Goal: Task Accomplishment & Management: Manage account settings

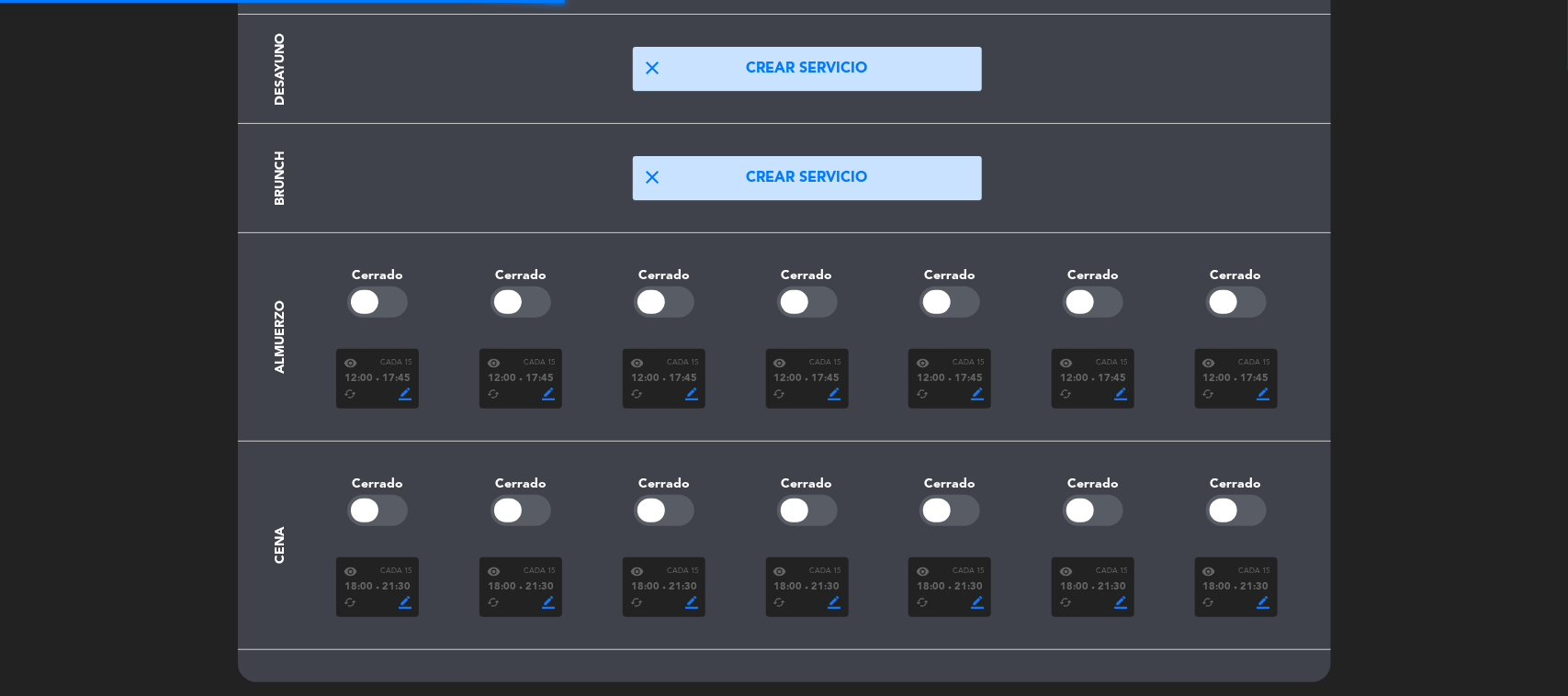
scroll to position [166, 0]
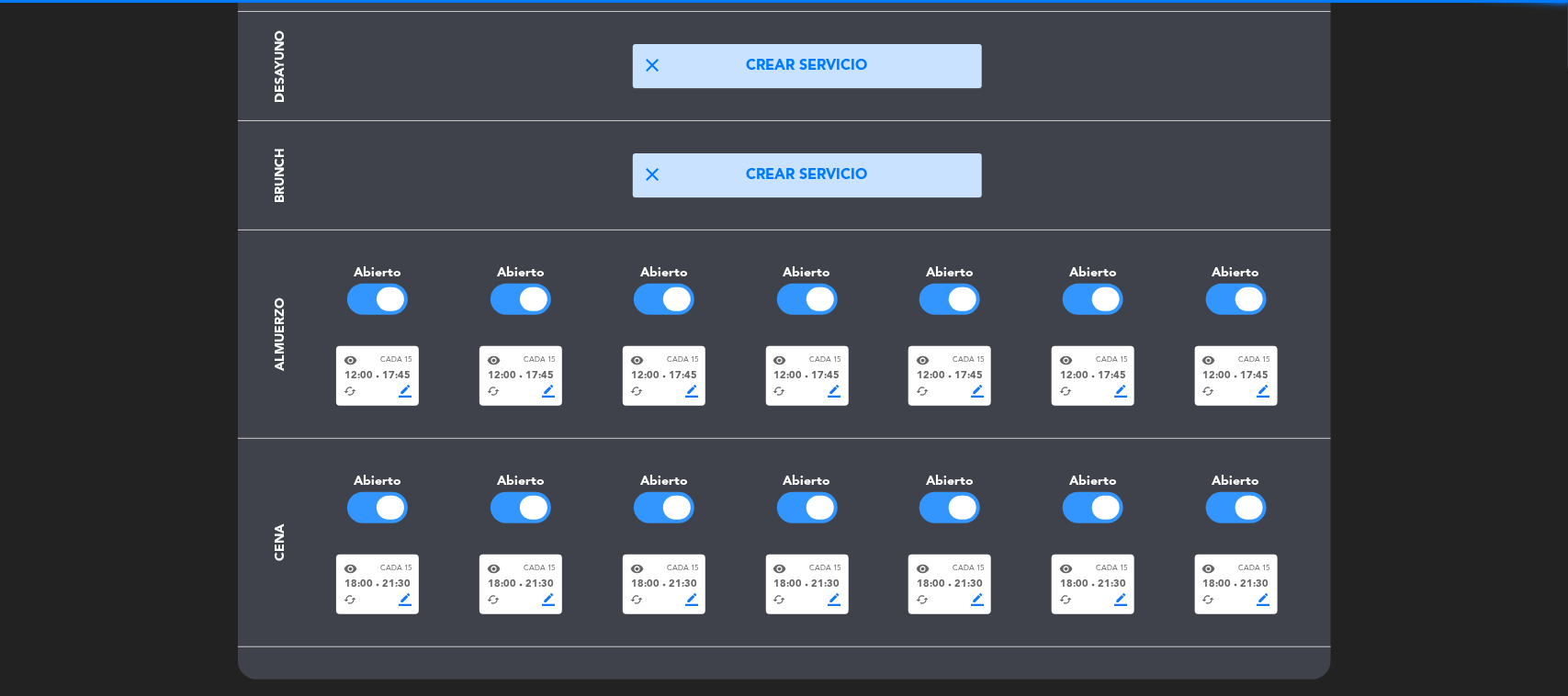
click at [373, 579] on span "18:00" at bounding box center [359, 585] width 29 height 17
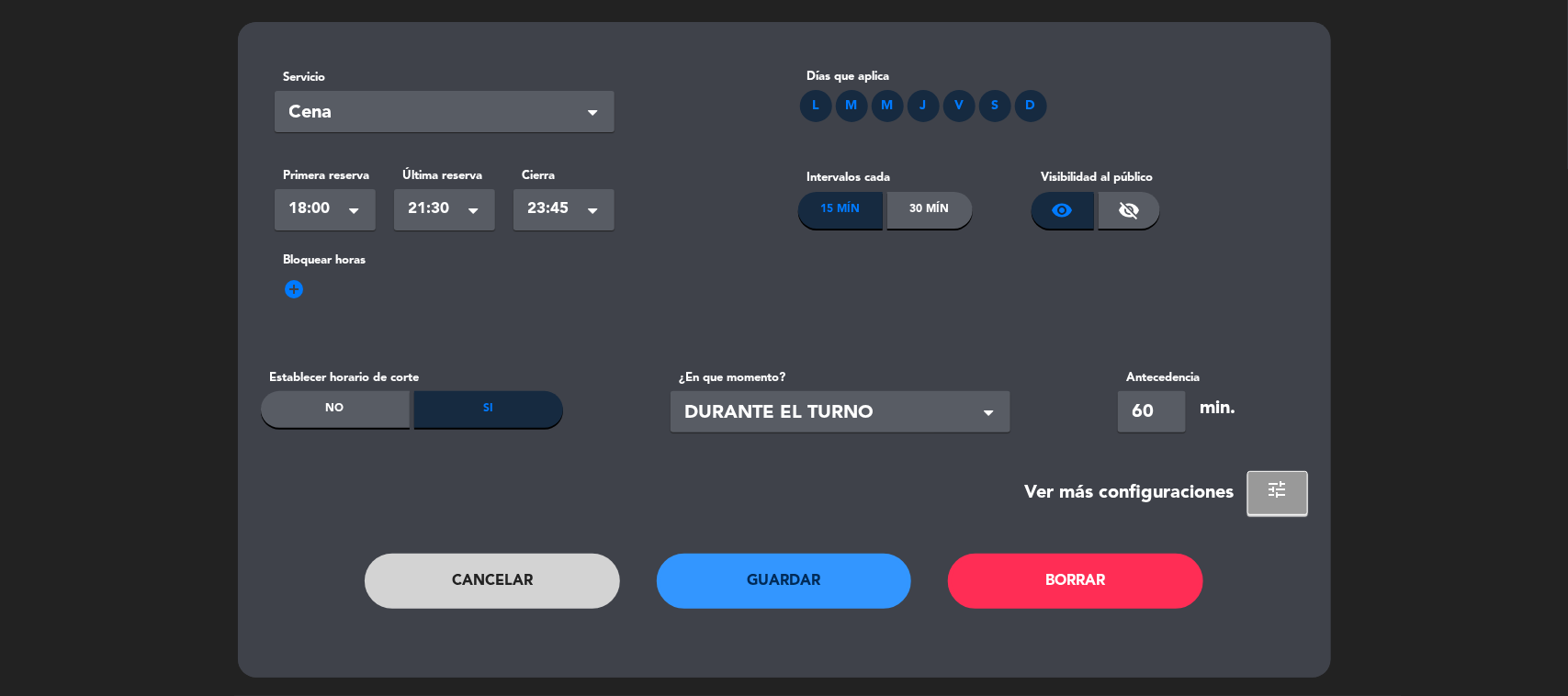
scroll to position [0, 0]
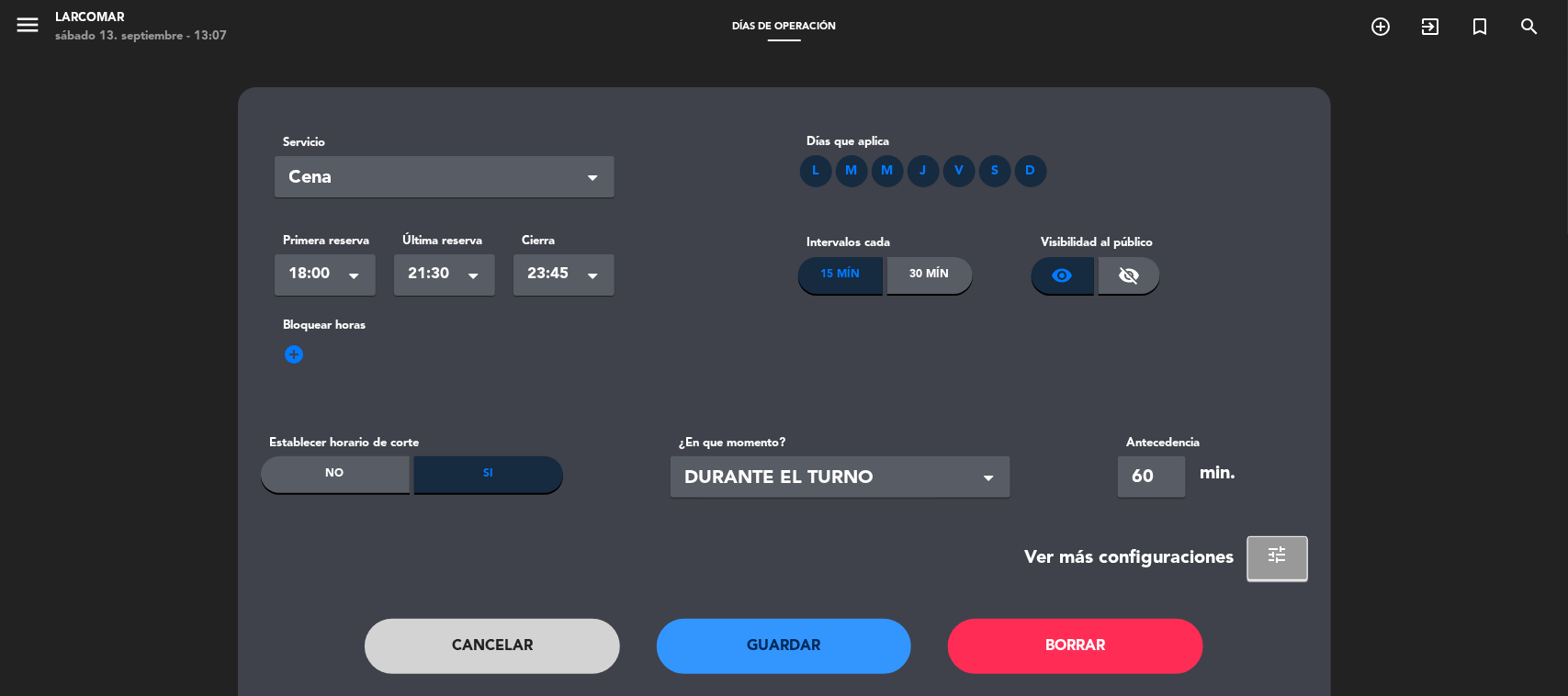
click at [470, 291] on div "Seleccionar × 21:30" at bounding box center [444, 275] width 101 height 41
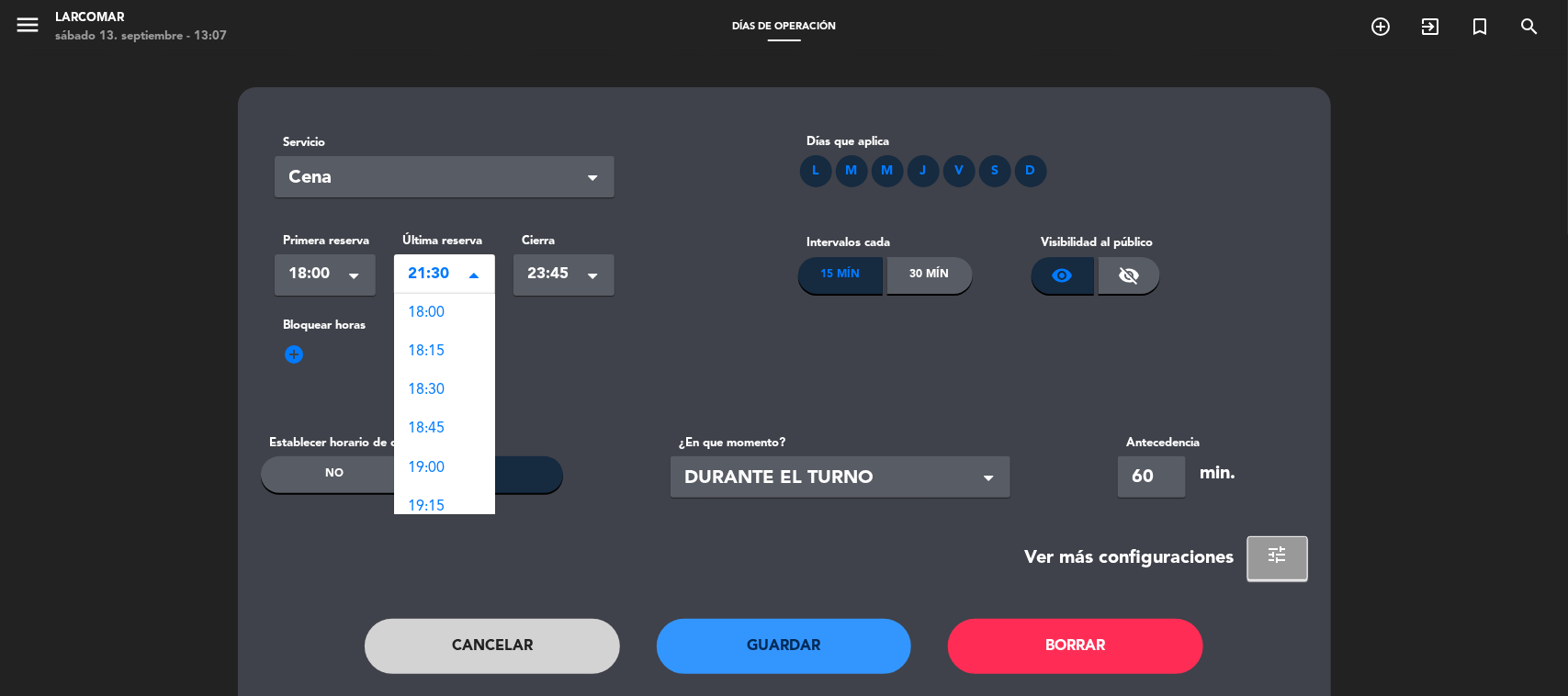
scroll to position [540, 0]
click at [556, 274] on span "23:45" at bounding box center [556, 275] width 57 height 26
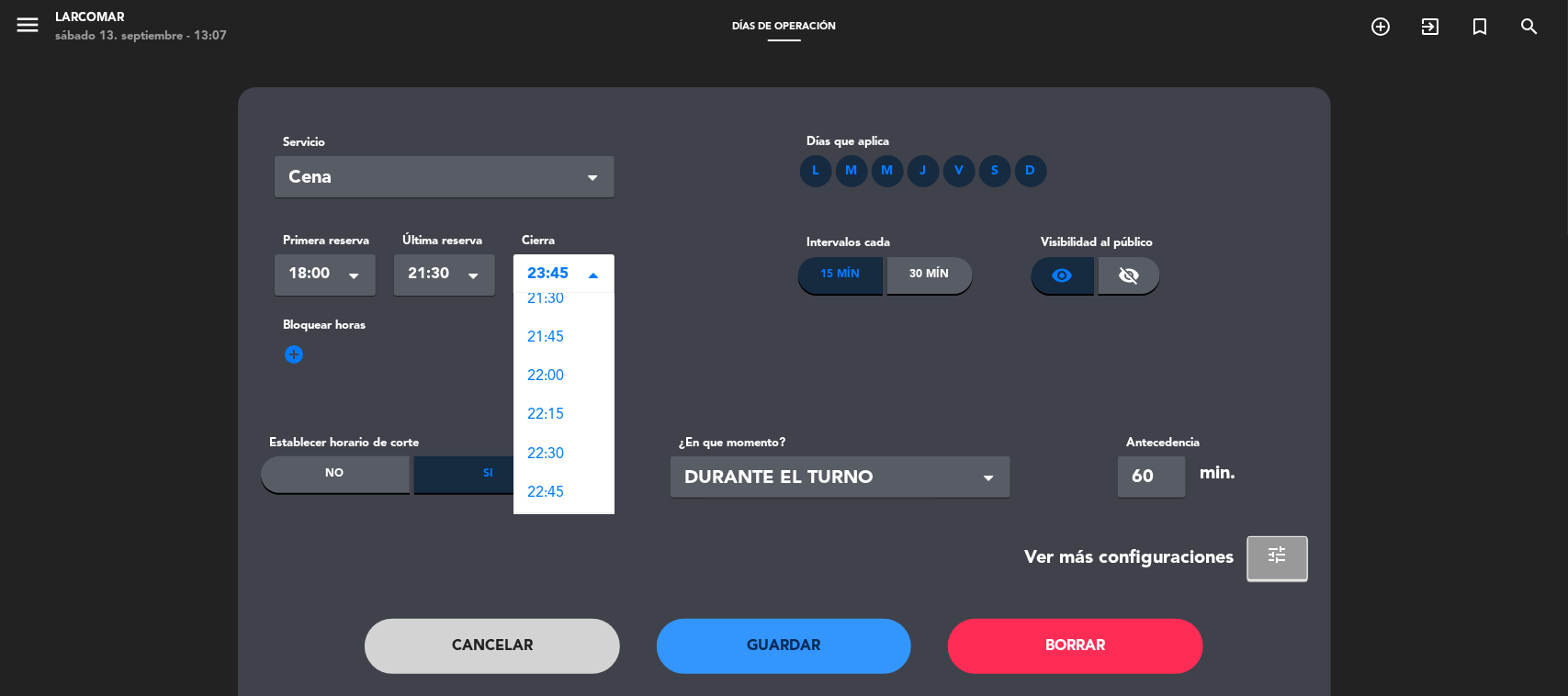
scroll to position [0, 0]
click at [562, 345] on span "21:45" at bounding box center [546, 351] width 37 height 15
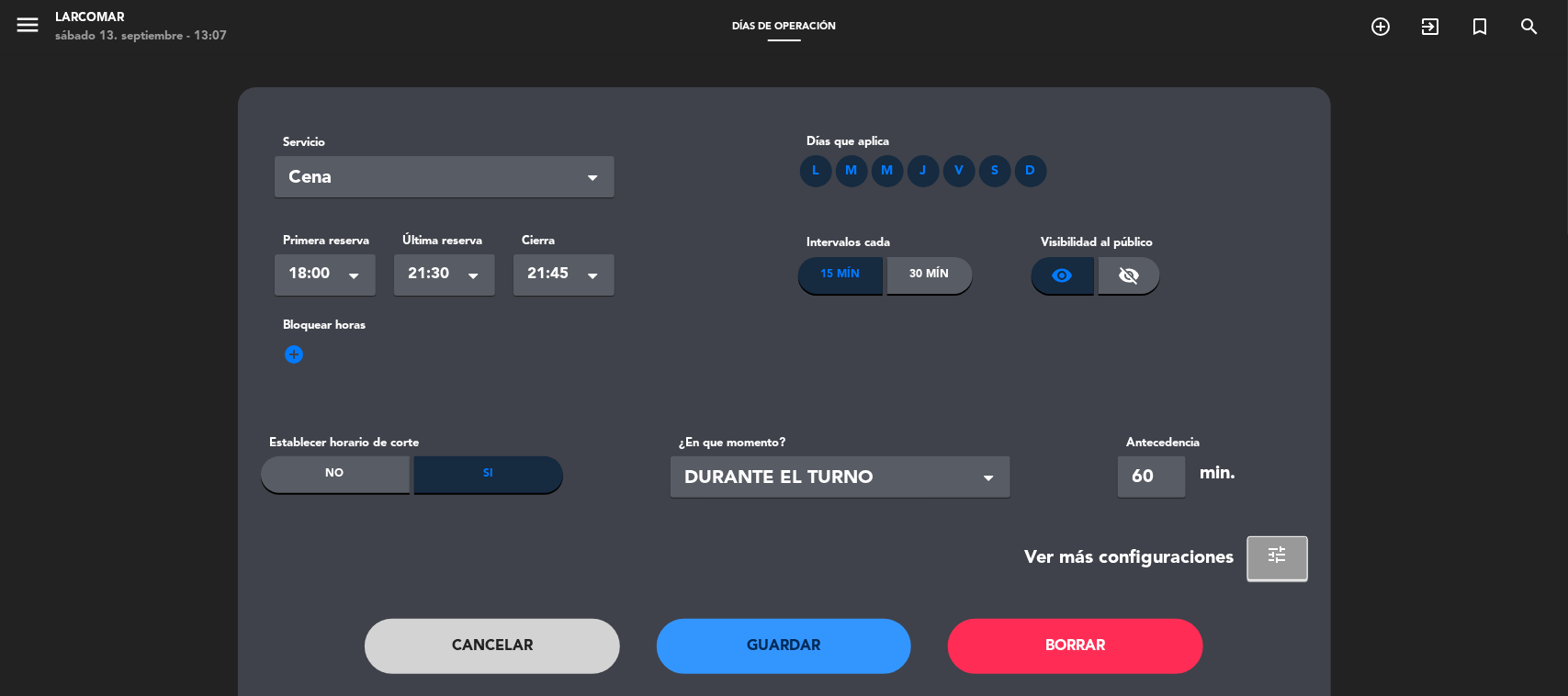
click at [829, 663] on button "Guardar" at bounding box center [785, 646] width 256 height 55
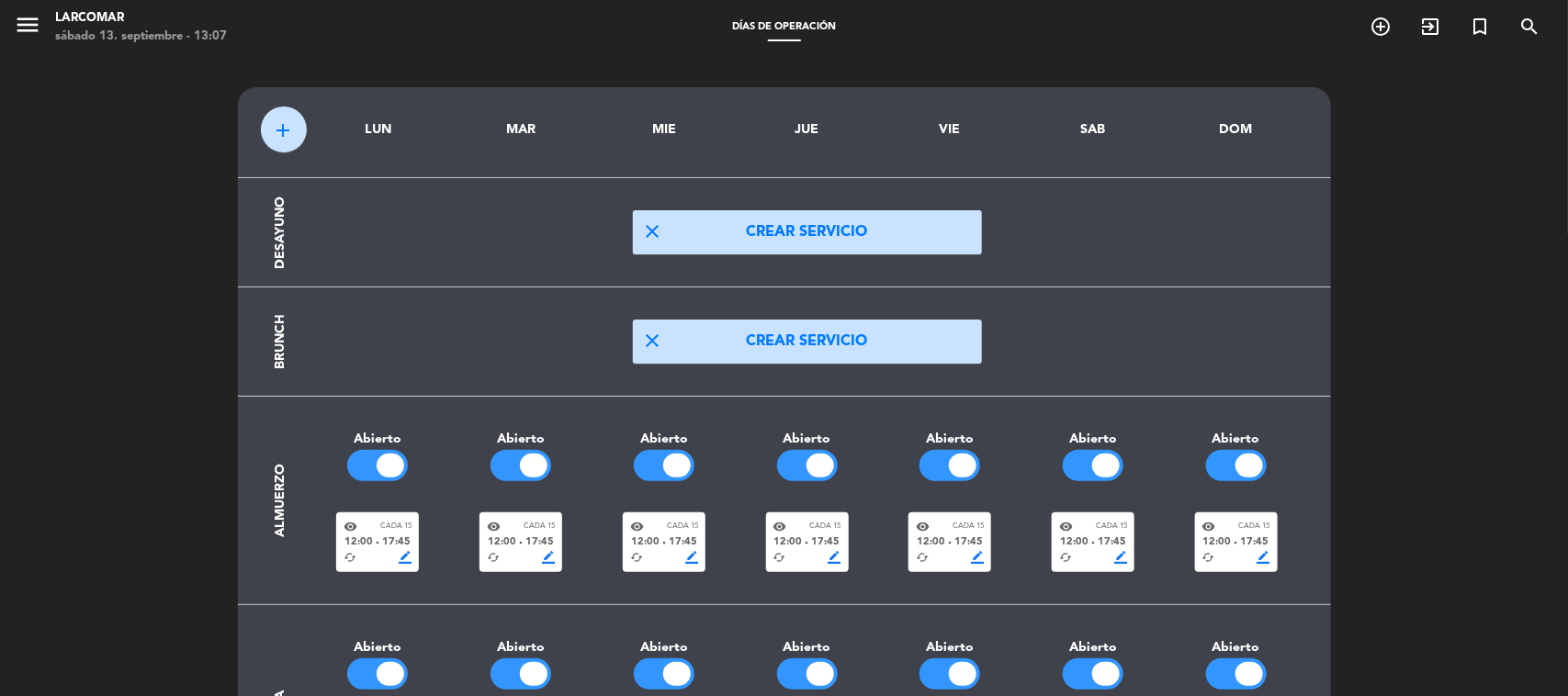
scroll to position [166, 0]
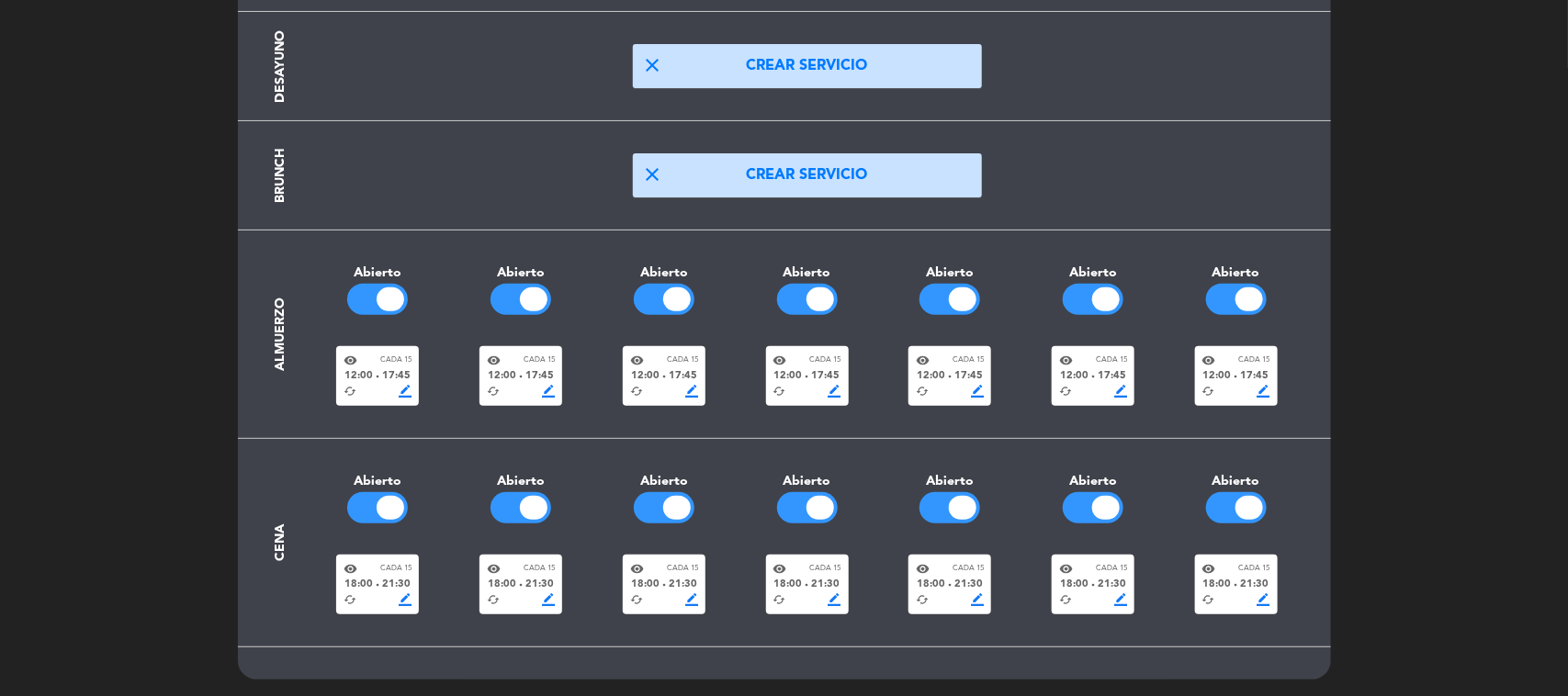
click at [331, 598] on timeslot "visibility Cada 15 18:00 fiber_manual_record 21:30 cached border_color" at bounding box center [378, 584] width 143 height 60
click at [364, 590] on span "18:00" at bounding box center [359, 585] width 29 height 17
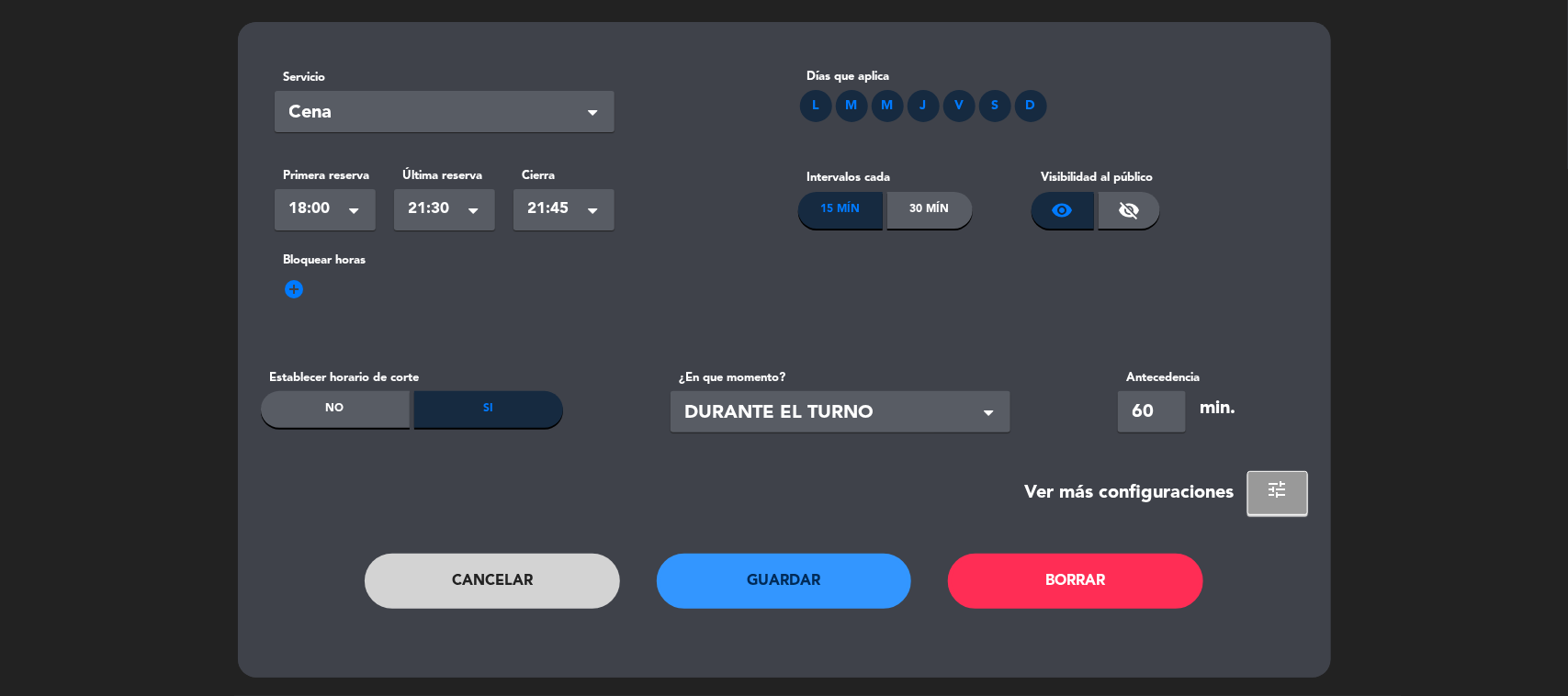
scroll to position [0, 0]
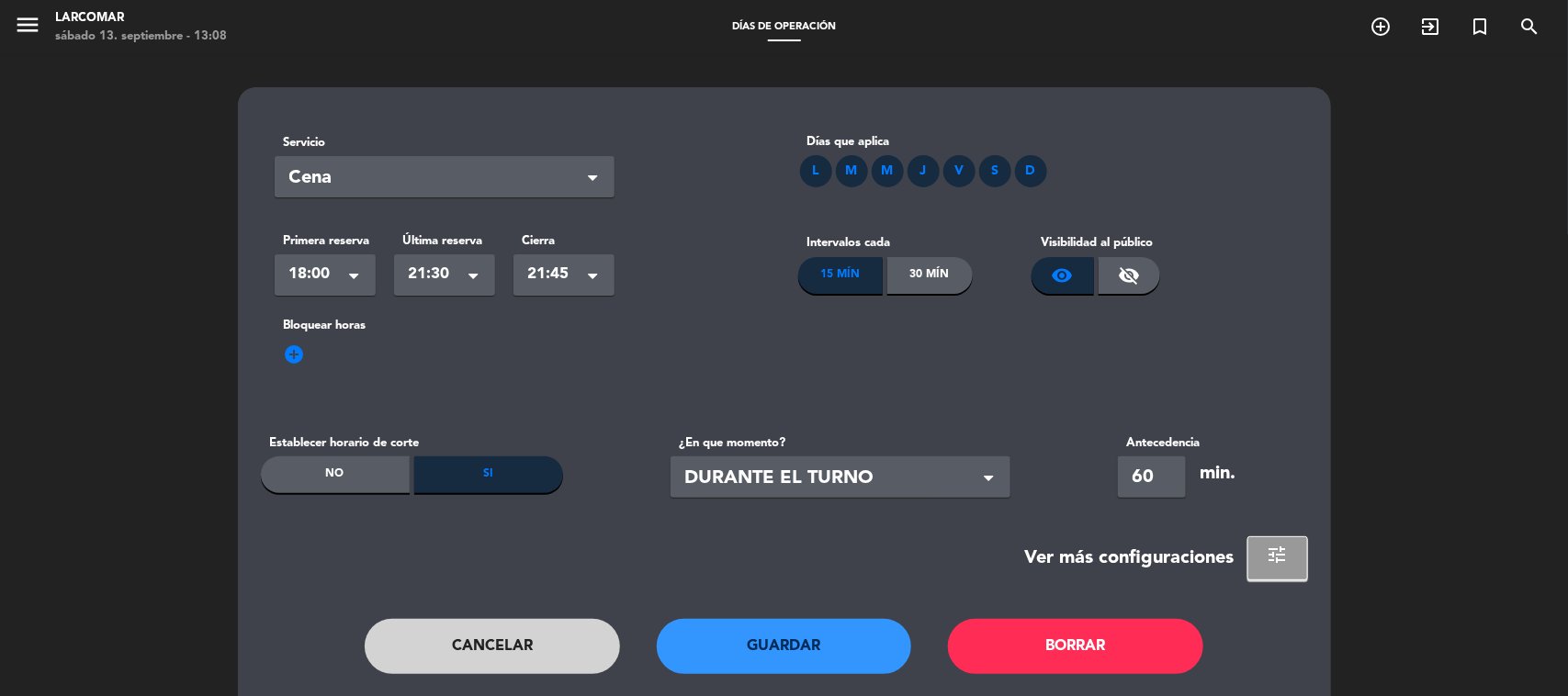
click at [538, 655] on button "Cancelar" at bounding box center [492, 646] width 256 height 55
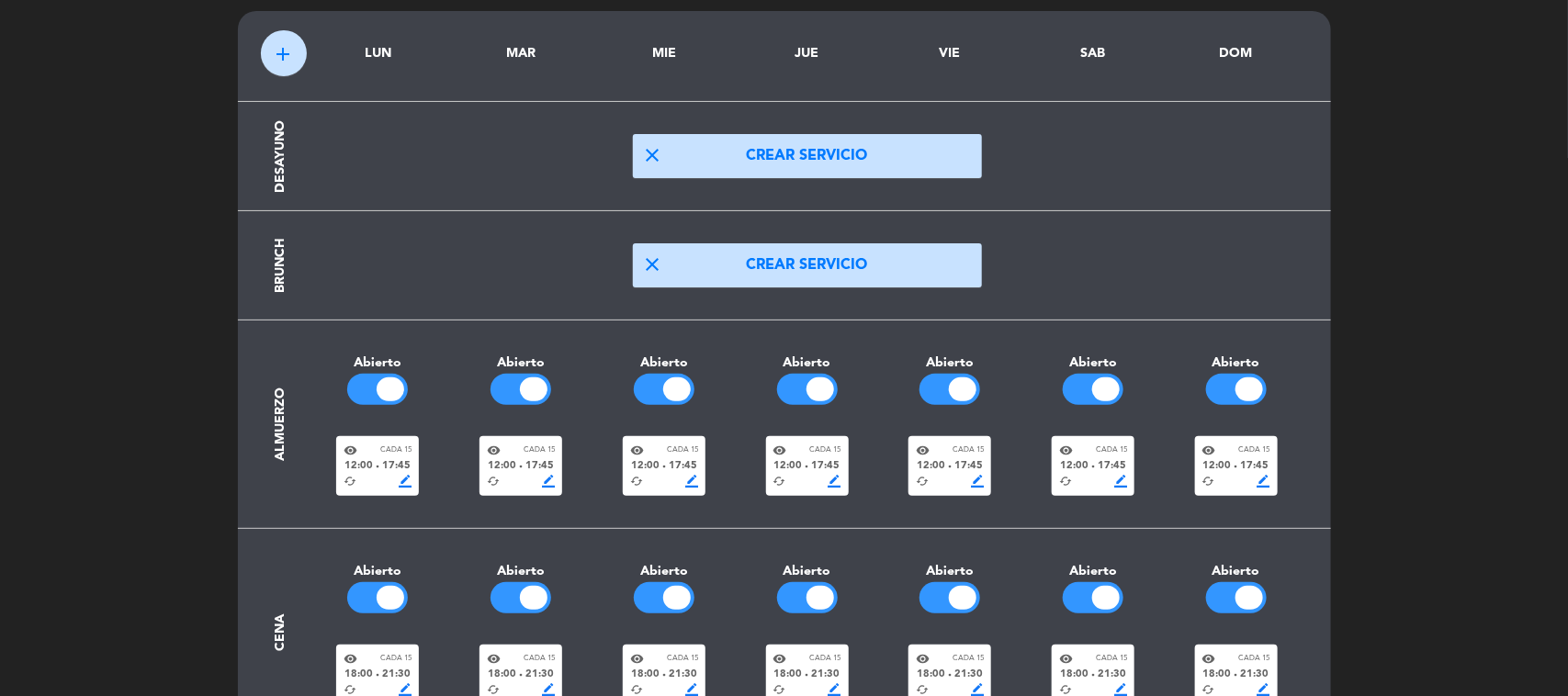
scroll to position [166, 0]
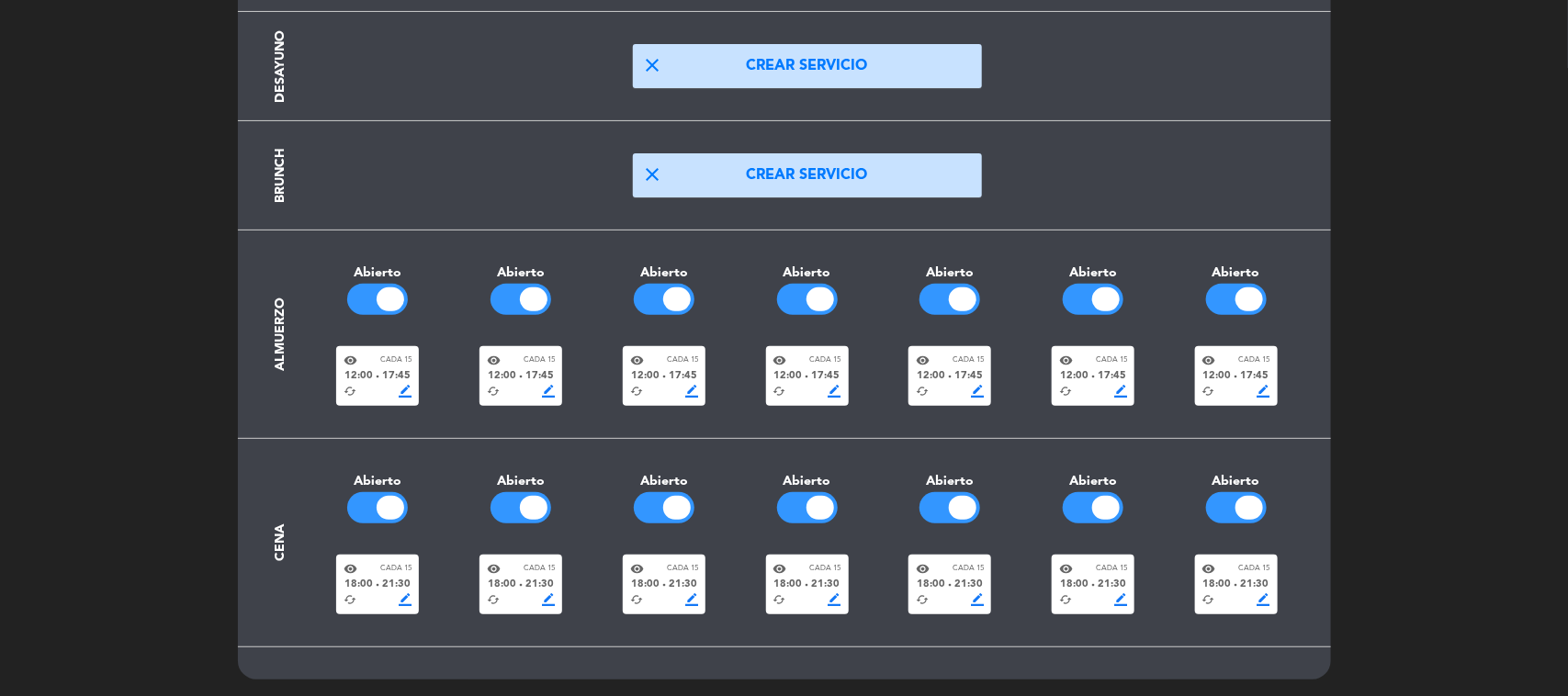
click at [357, 584] on span "18:00" at bounding box center [359, 585] width 29 height 17
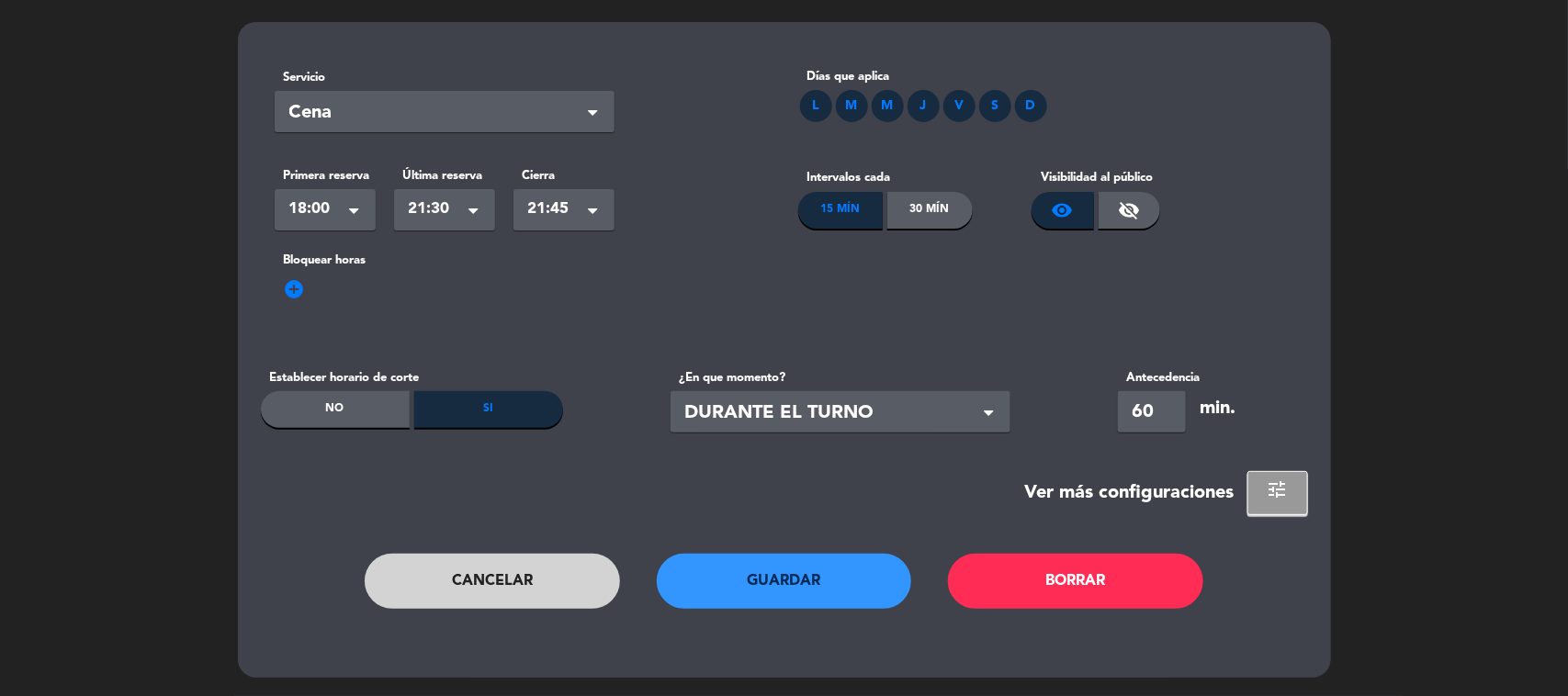
scroll to position [0, 0]
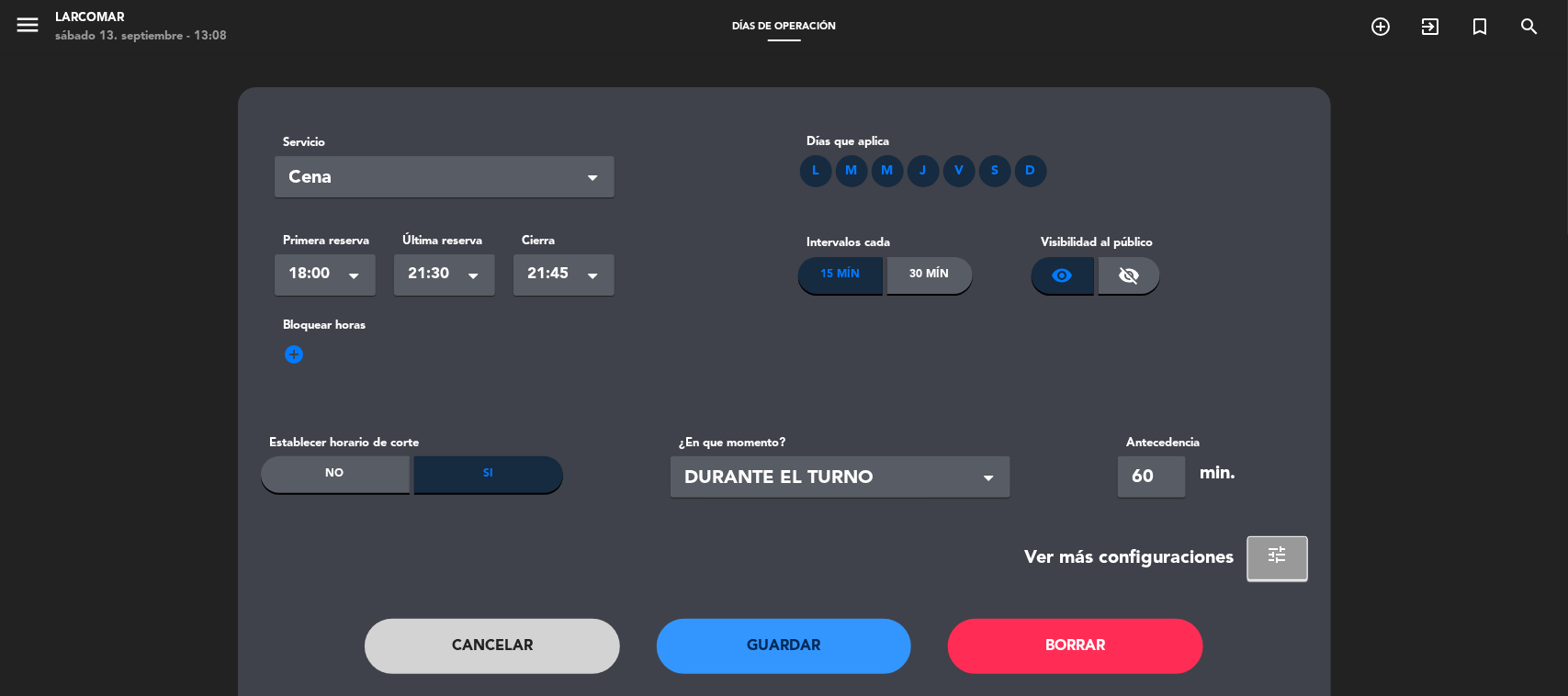
click at [555, 644] on button "Cancelar" at bounding box center [492, 646] width 256 height 55
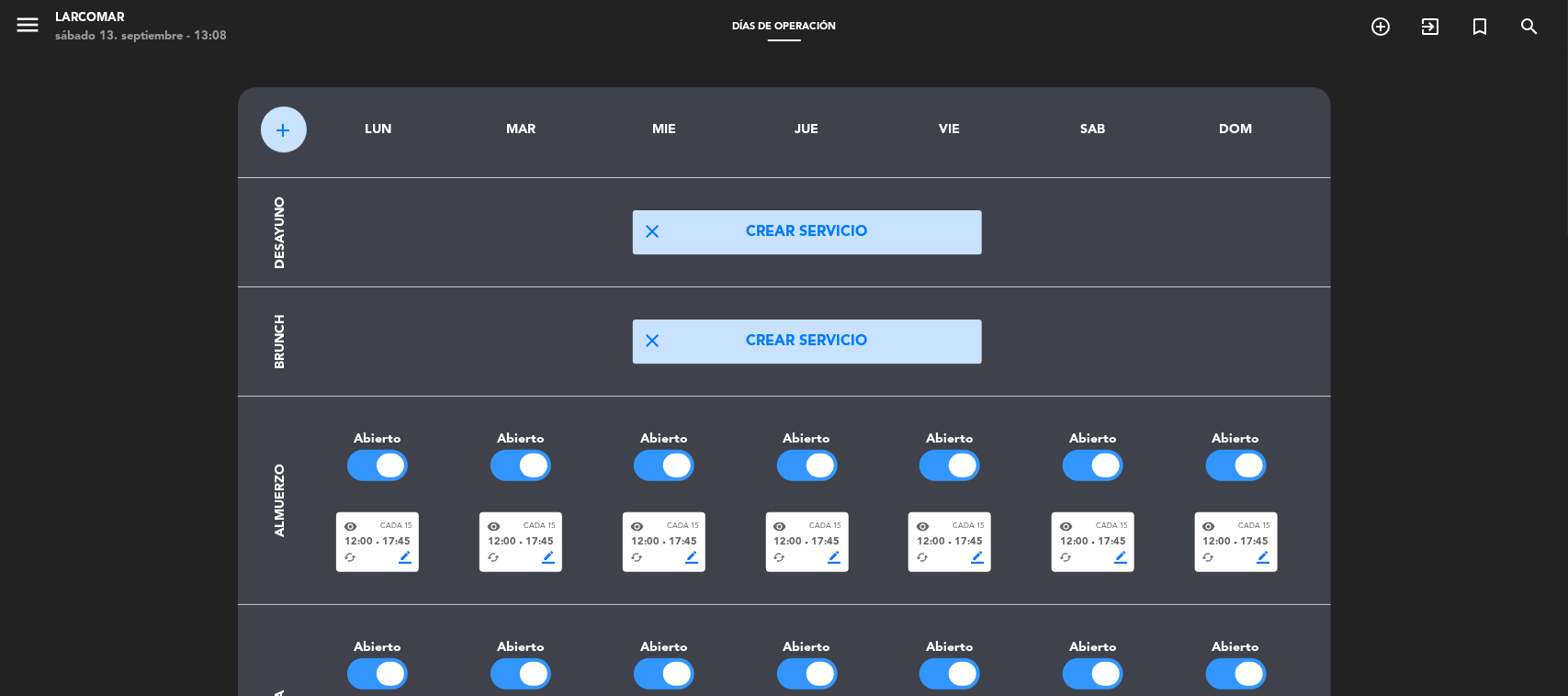
click at [43, 25] on span "menu" at bounding box center [34, 27] width 41 height 43
click at [30, 19] on icon "menu" at bounding box center [28, 25] width 28 height 28
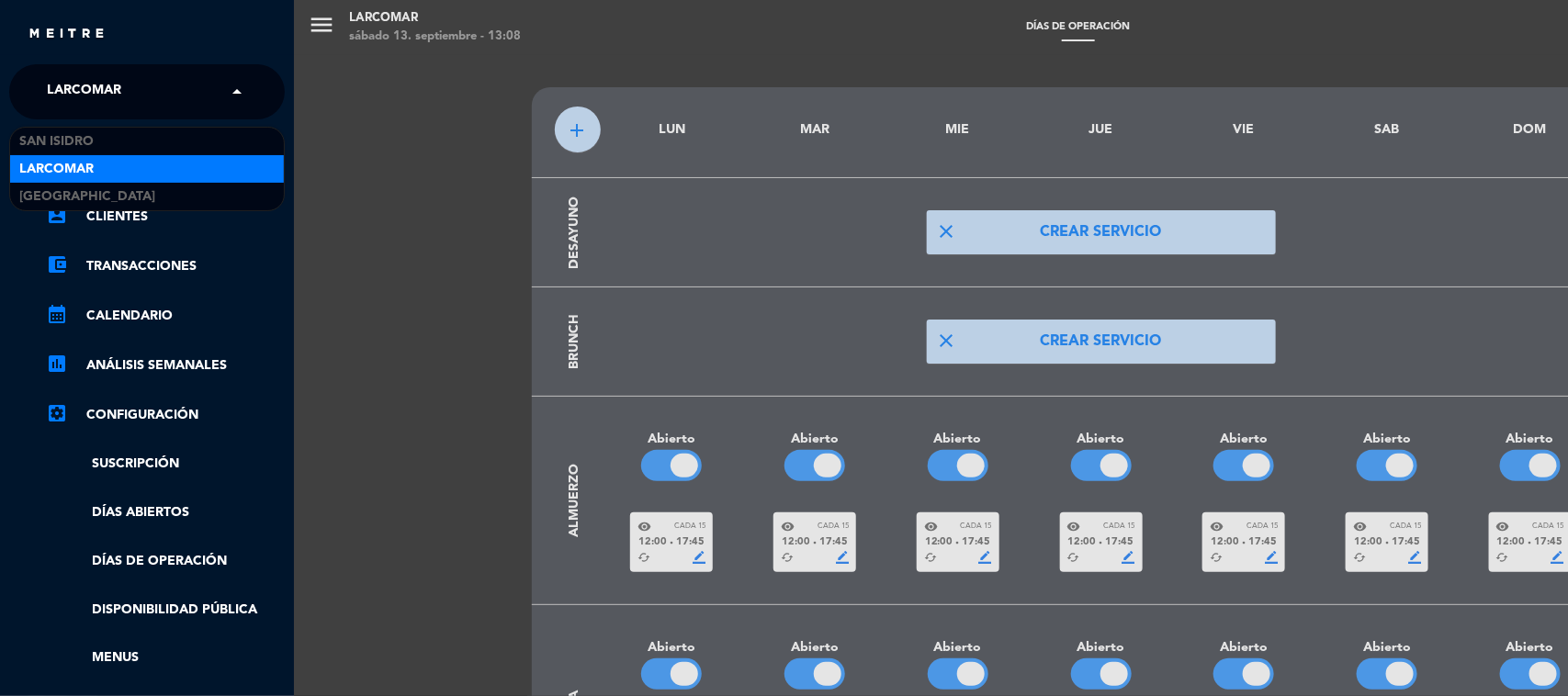
click at [144, 78] on div "× Larcomar" at bounding box center [94, 92] width 109 height 39
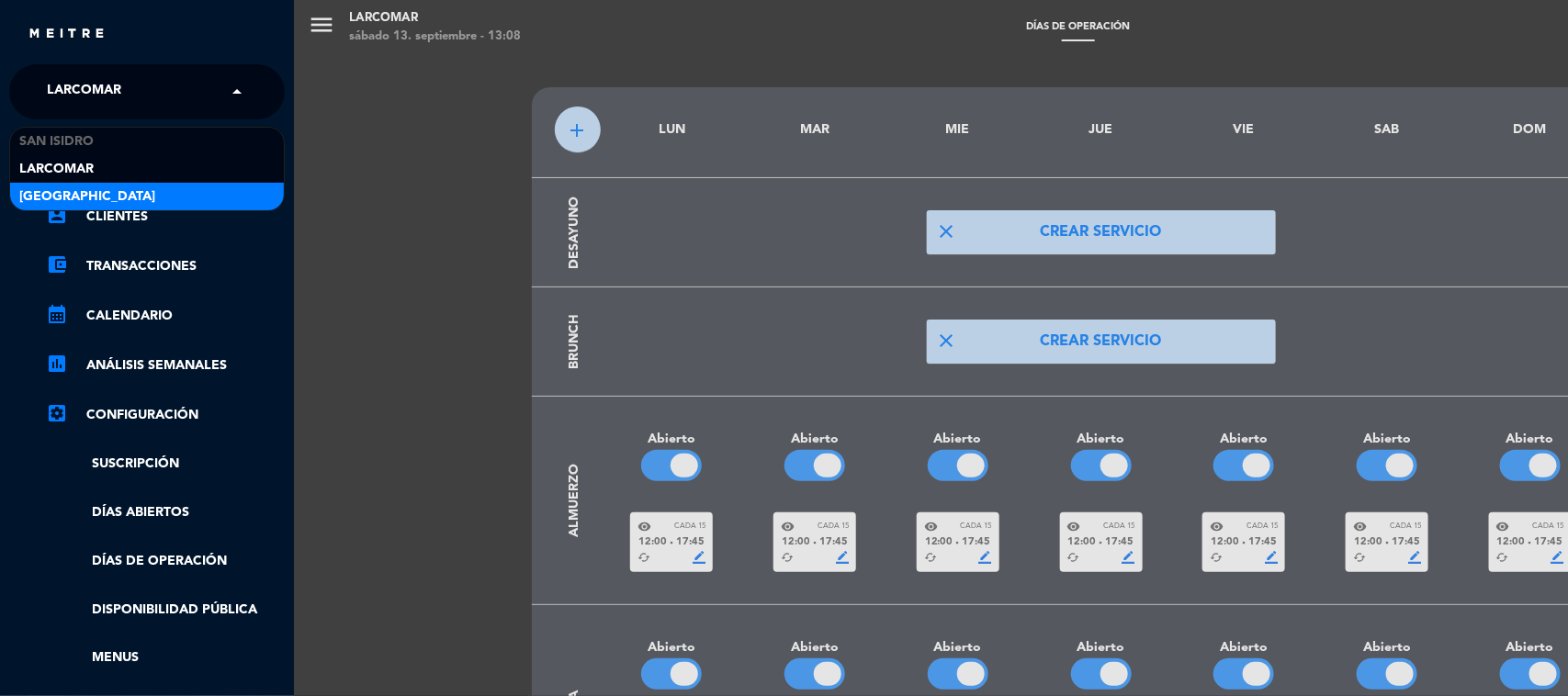
click at [159, 187] on div "[GEOGRAPHIC_DATA]" at bounding box center [147, 197] width 274 height 28
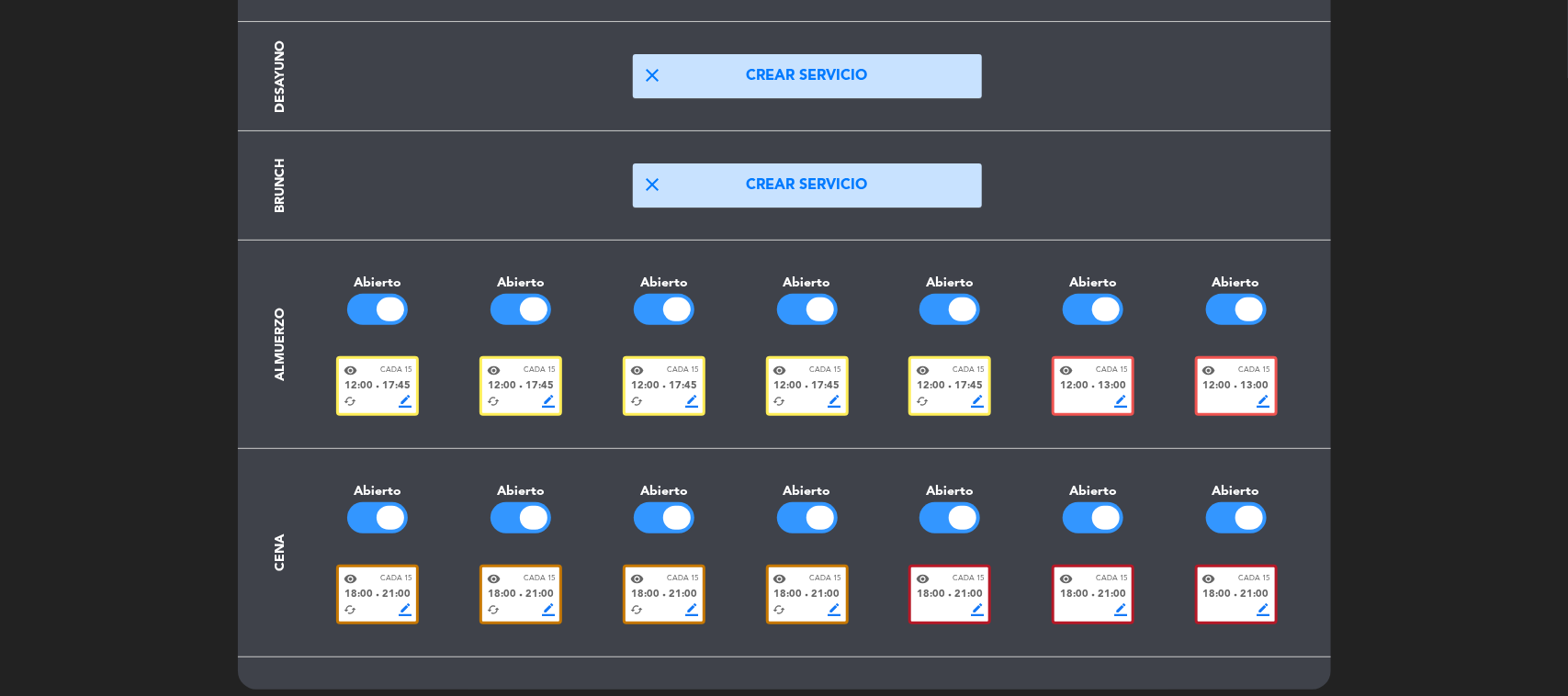
scroll to position [166, 0]
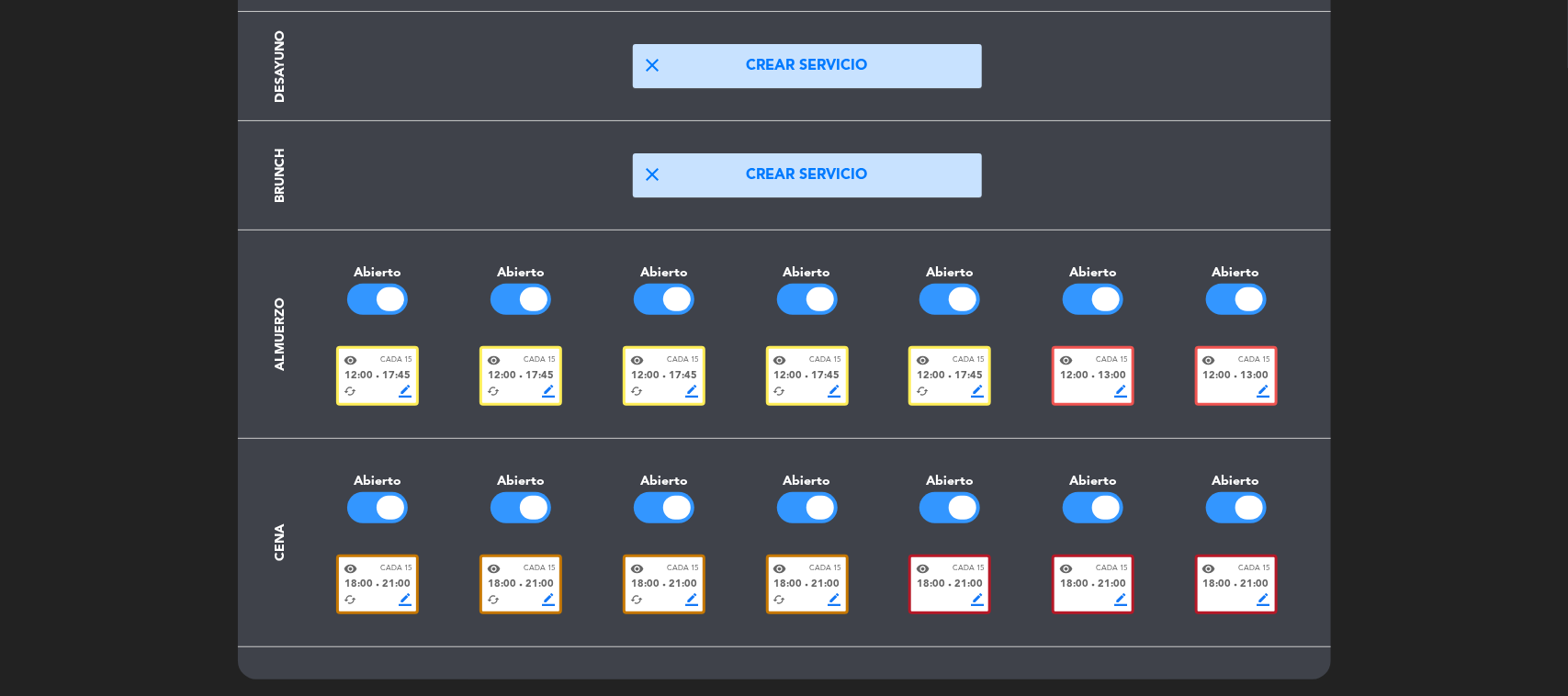
click at [1093, 363] on div "visibility Cada 15" at bounding box center [1093, 360] width 68 height 14
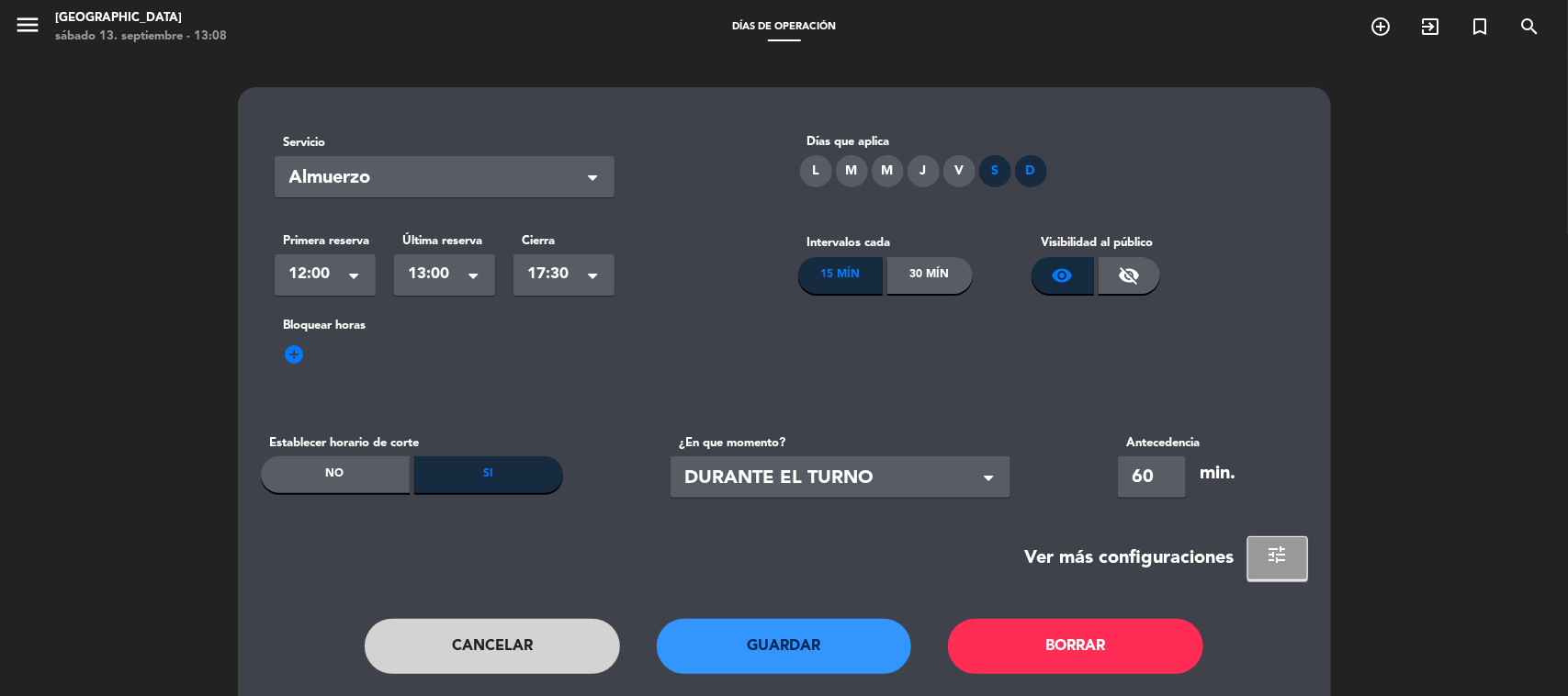
click at [1084, 658] on button "Borrar" at bounding box center [1076, 646] width 256 height 55
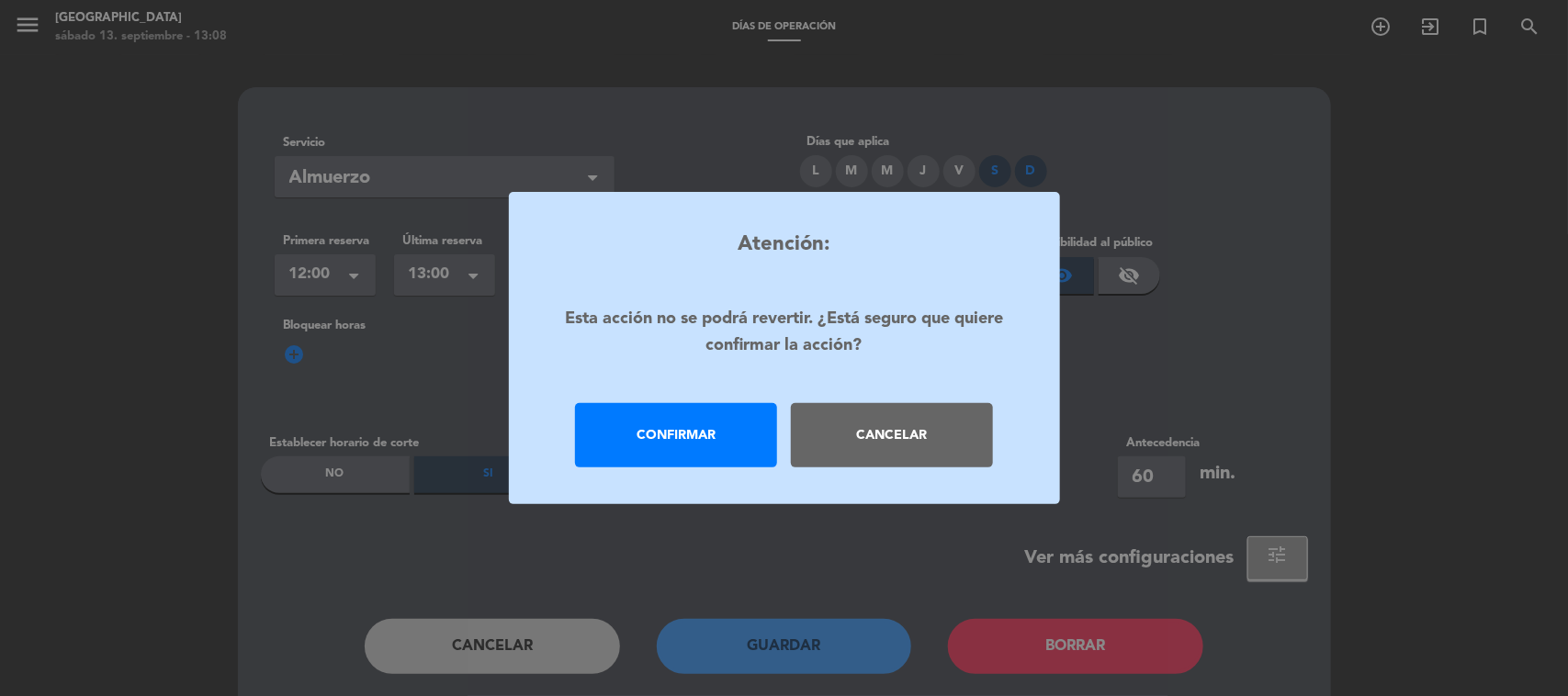
click at [708, 434] on div "Confirmar" at bounding box center [676, 435] width 202 height 64
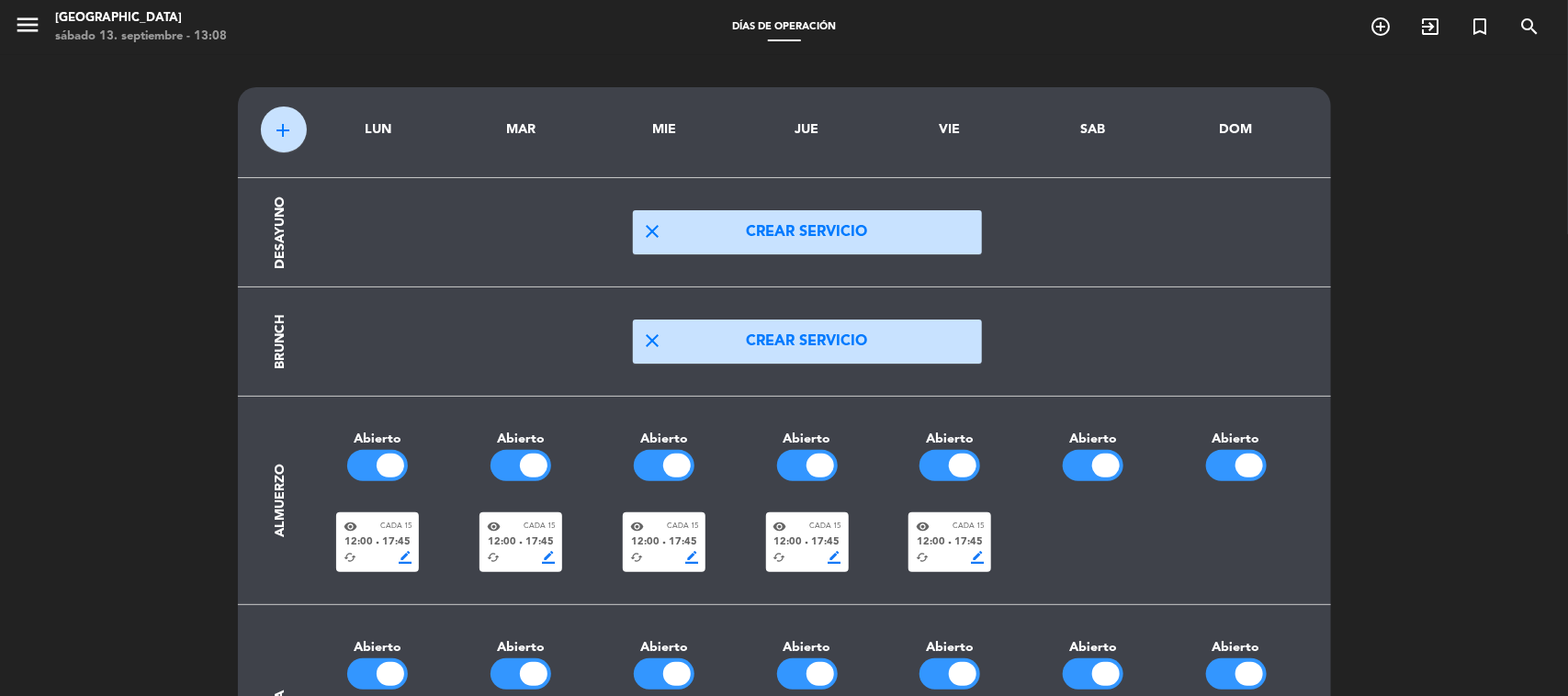
click at [382, 531] on span "Cada 15" at bounding box center [395, 526] width 31 height 12
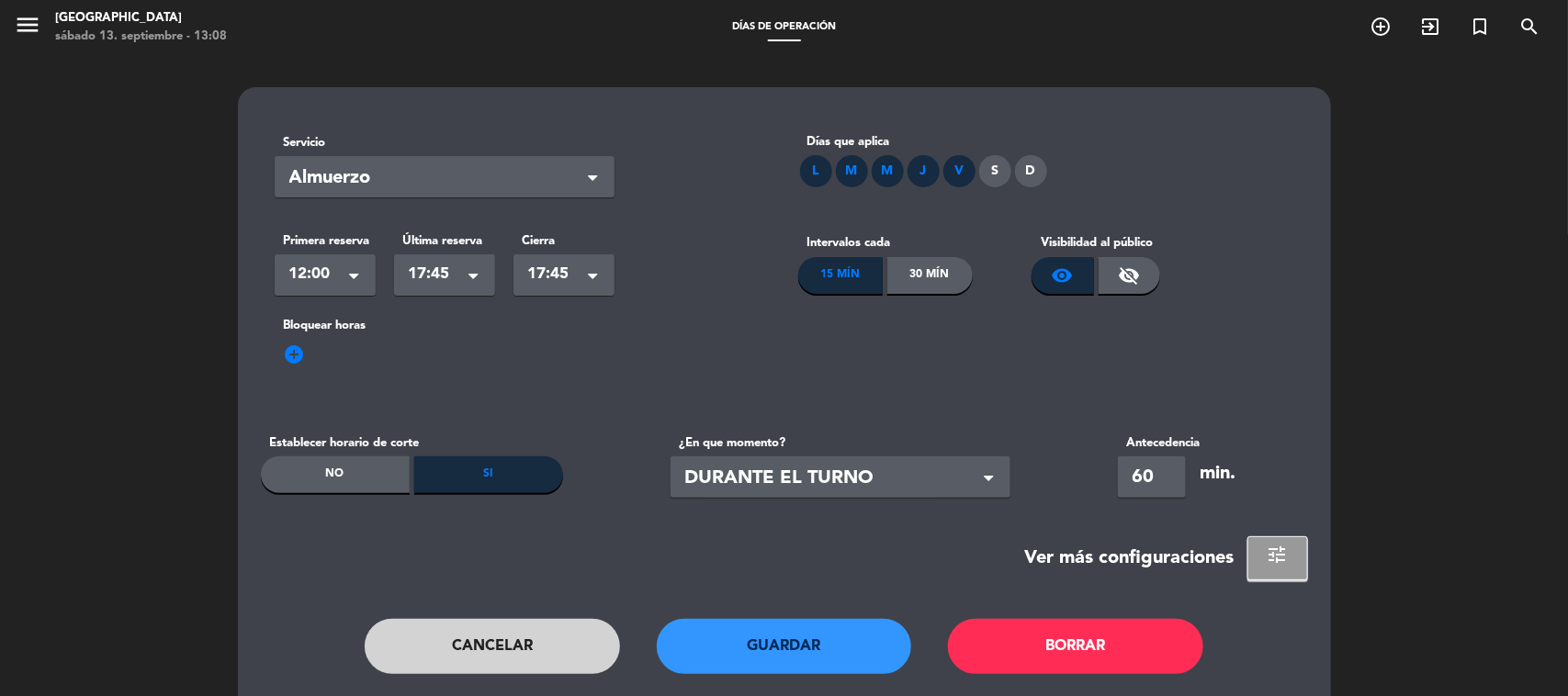
click at [1001, 166] on div "S" at bounding box center [995, 171] width 32 height 32
click at [1036, 171] on div "D" at bounding box center [1031, 171] width 32 height 32
click at [795, 646] on button "Guardar" at bounding box center [785, 646] width 256 height 55
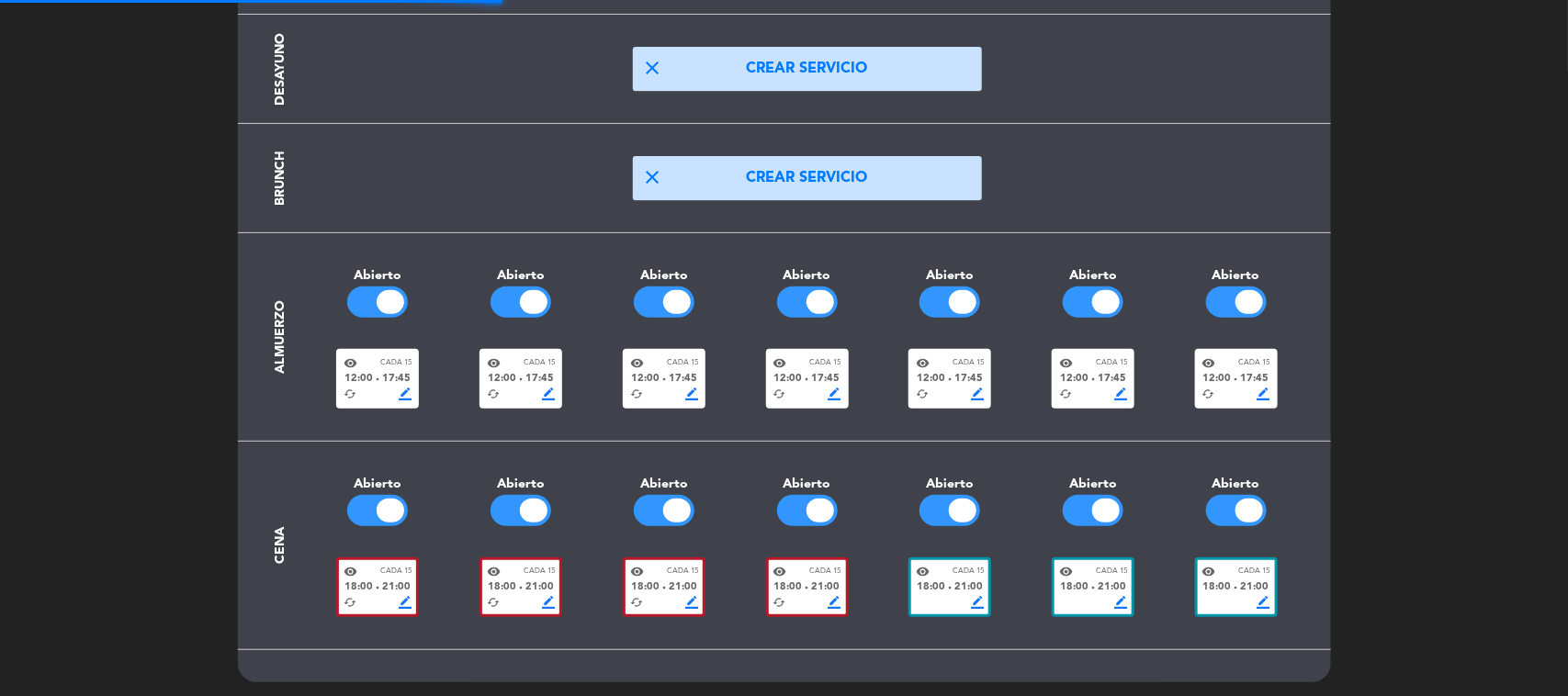
scroll to position [166, 0]
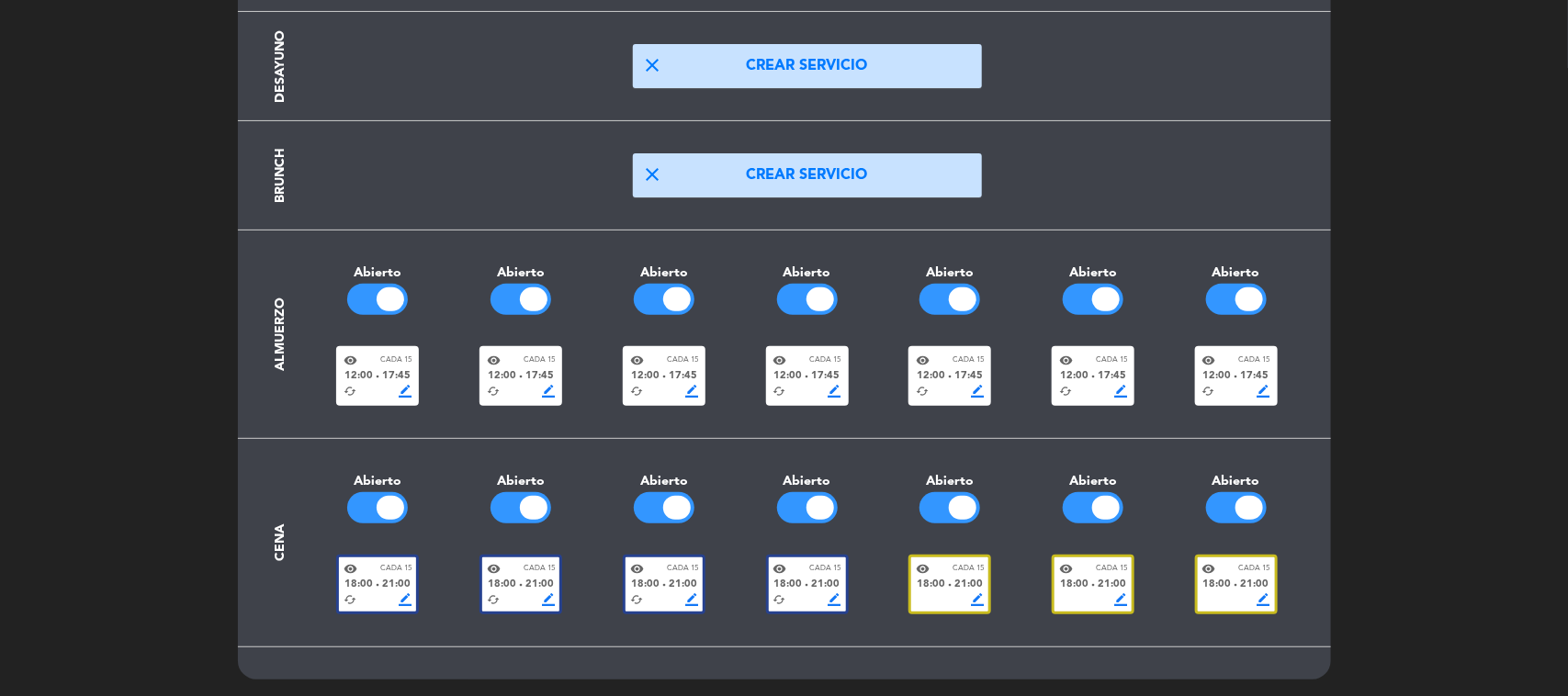
click at [374, 579] on div "18:00 fiber_manual_record 21:00" at bounding box center [378, 585] width 68 height 17
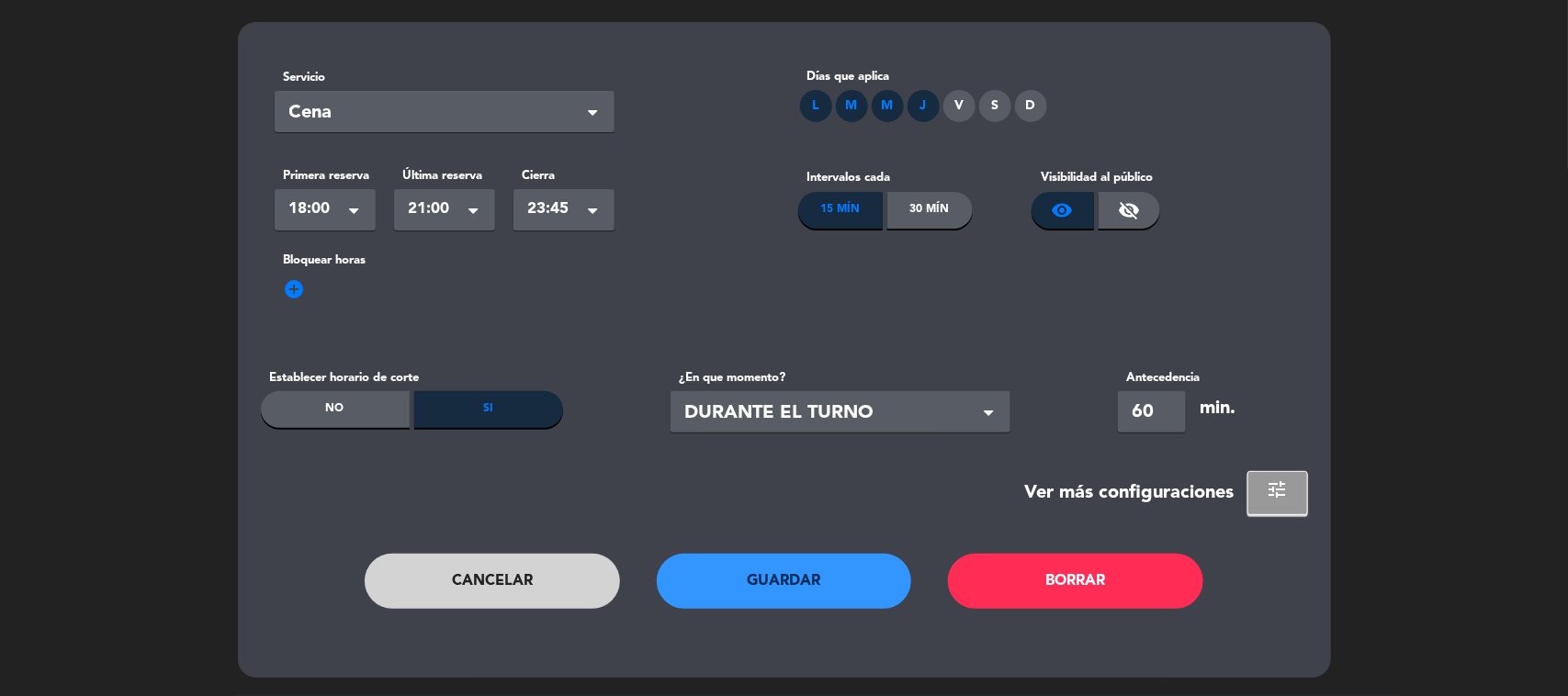
scroll to position [0, 0]
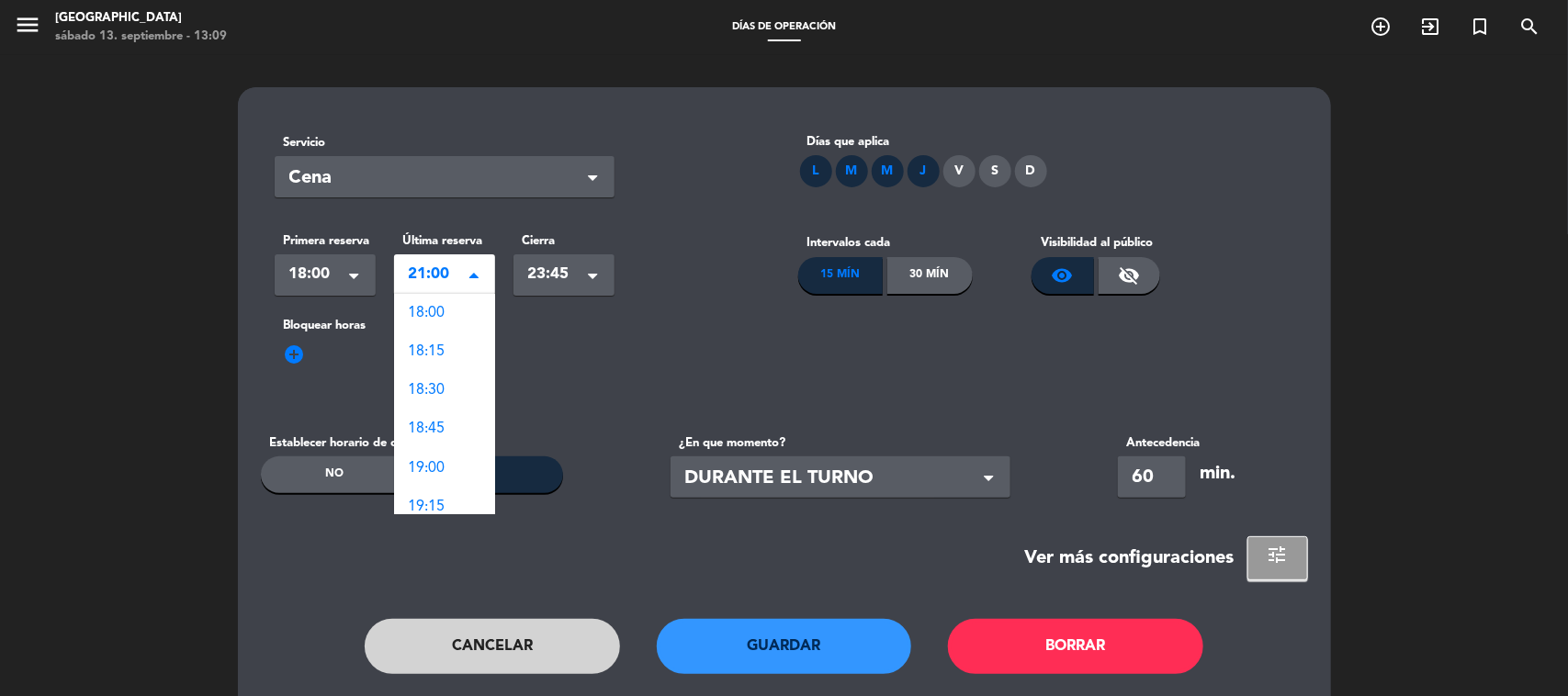
click at [428, 285] on span "21:00" at bounding box center [436, 275] width 57 height 26
click at [439, 388] on span "21:30" at bounding box center [426, 390] width 37 height 15
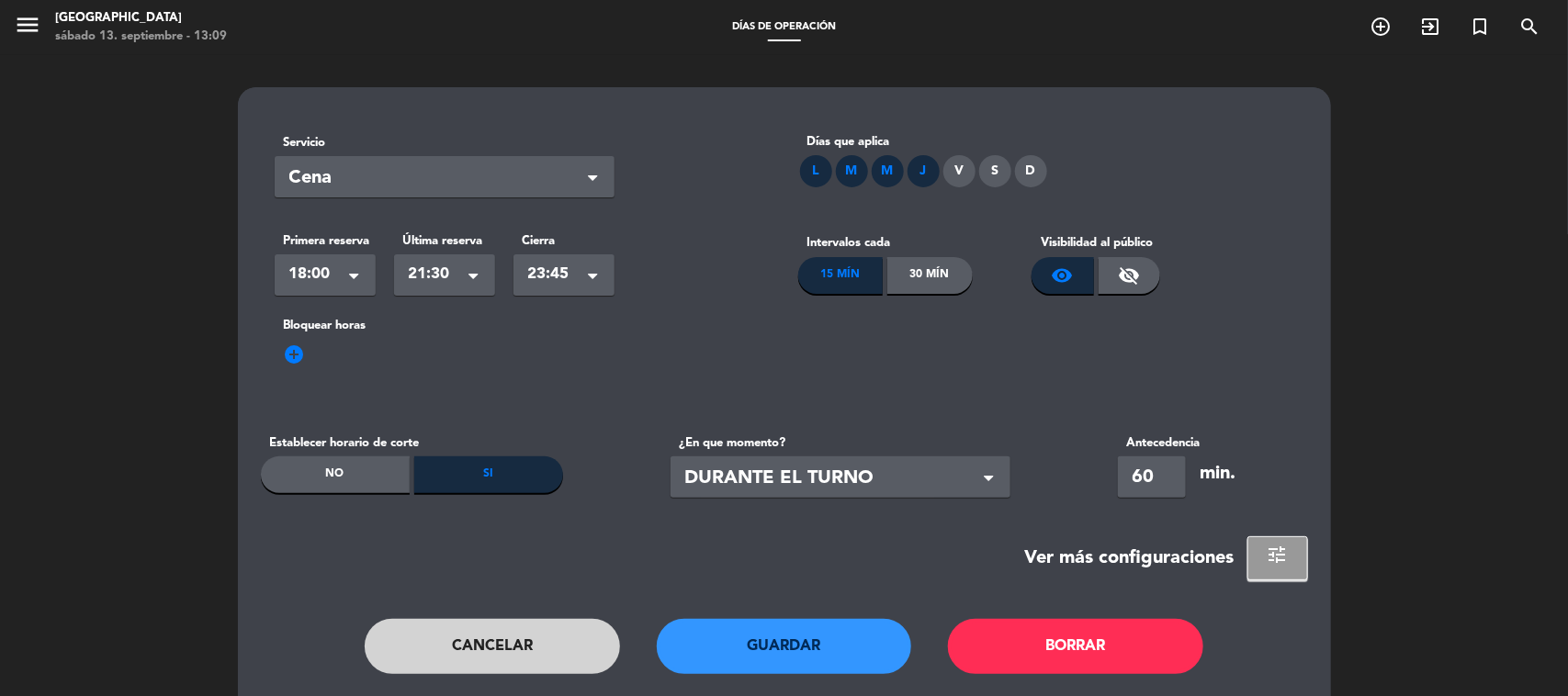
click at [563, 292] on div "Seleccionar × 23:45" at bounding box center [563, 275] width 101 height 41
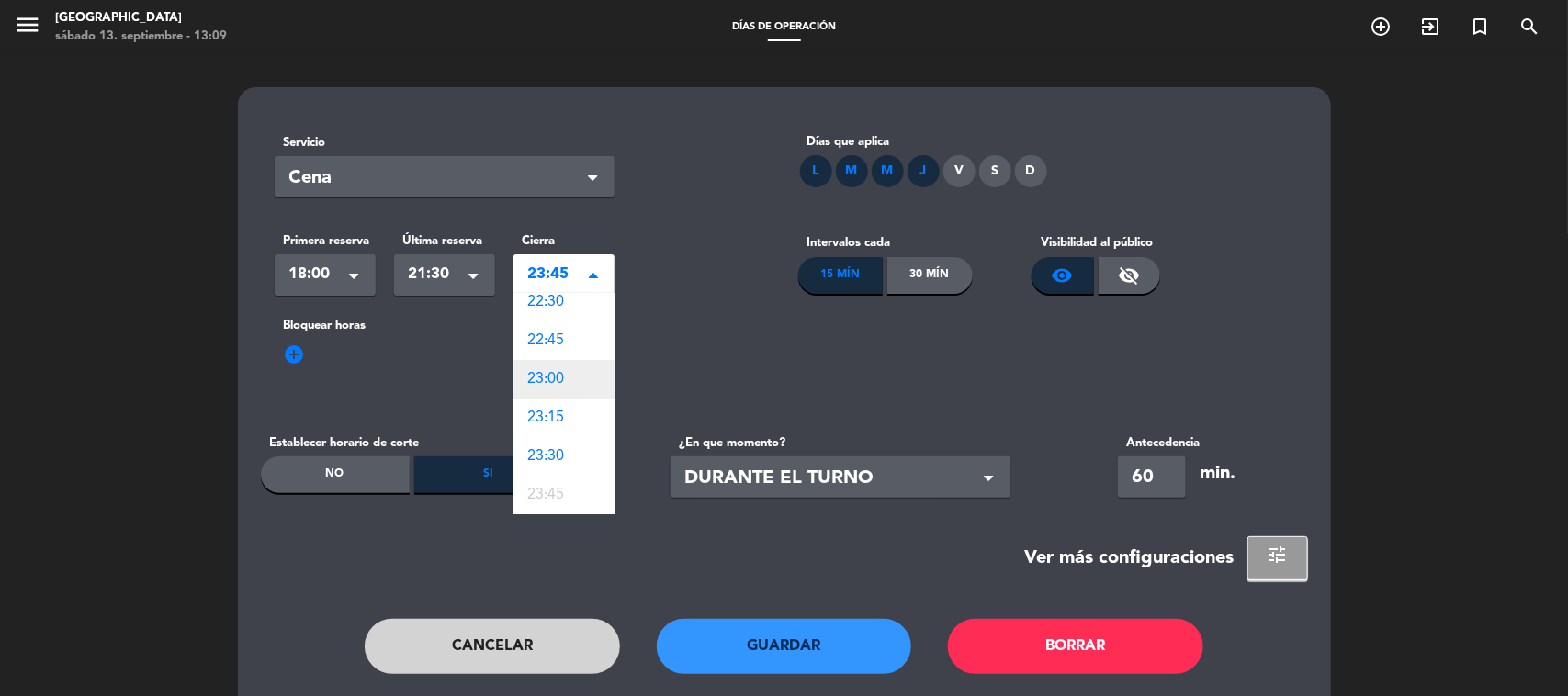
scroll to position [0, 0]
click at [560, 348] on span "21:45" at bounding box center [546, 351] width 37 height 15
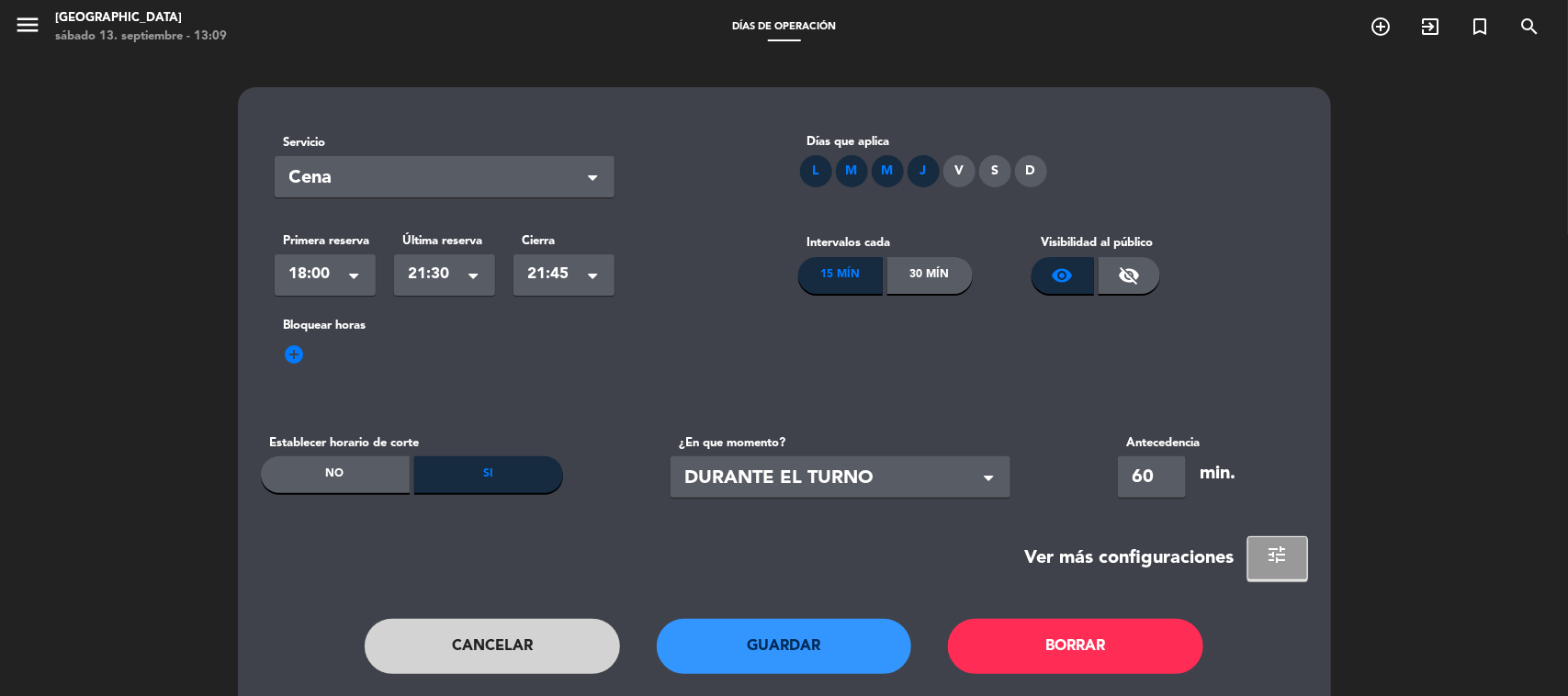
click at [802, 654] on button "Guardar" at bounding box center [785, 646] width 256 height 55
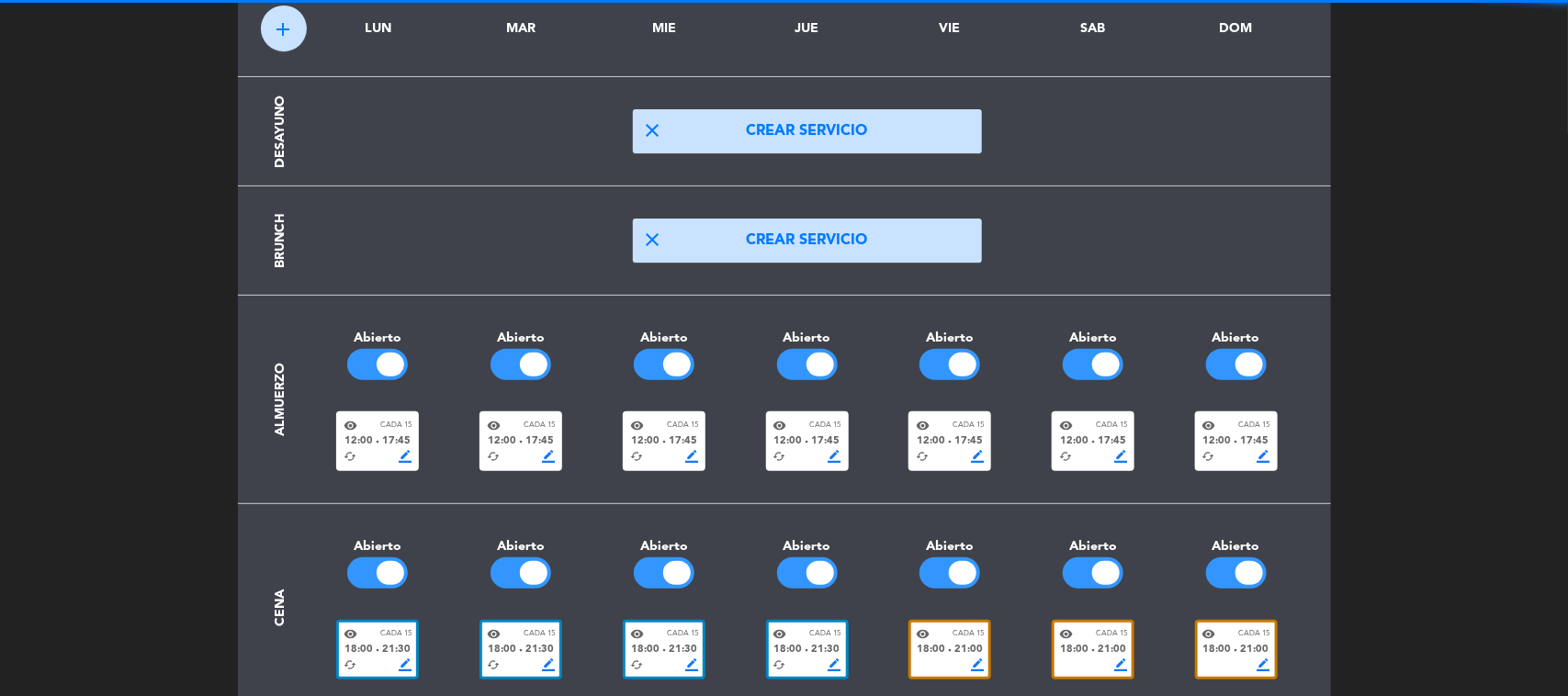
scroll to position [166, 0]
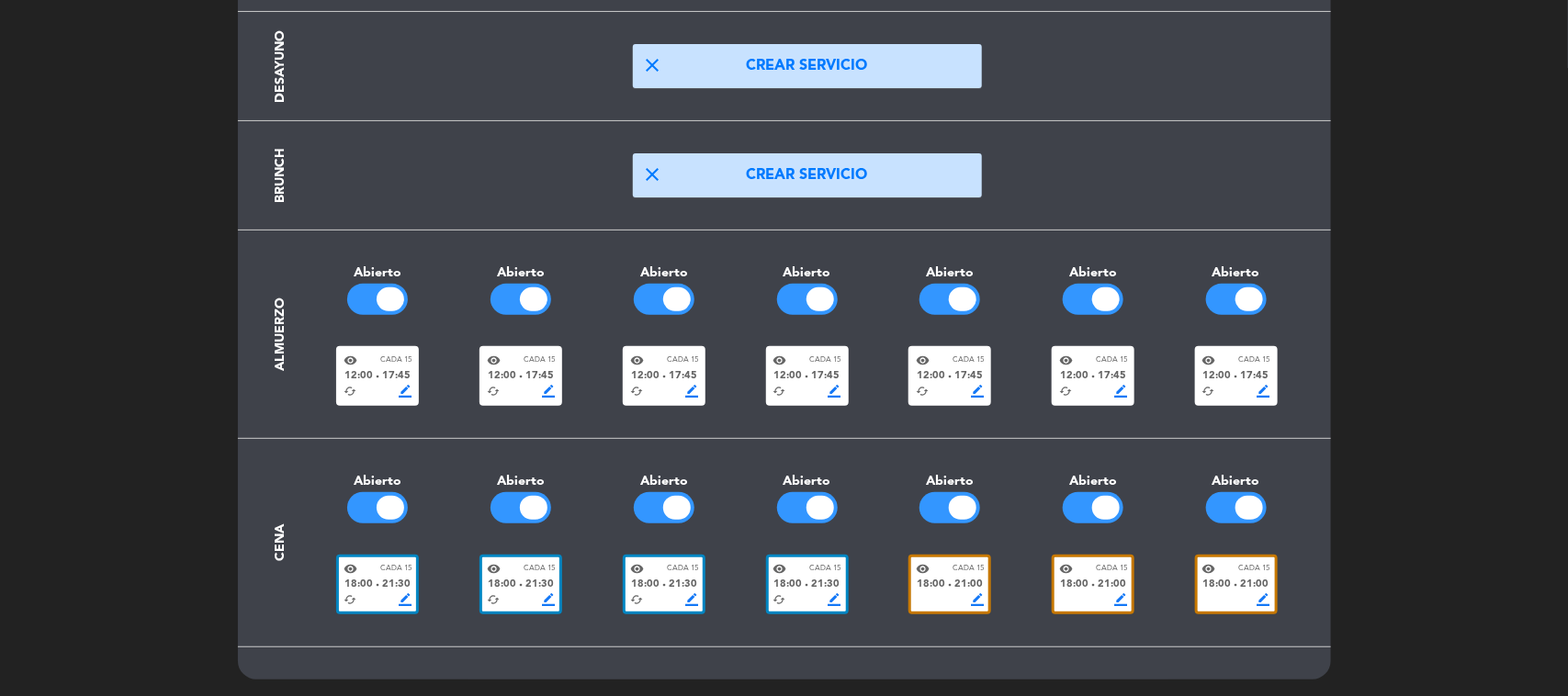
click at [951, 588] on div "18:00 fiber_manual_record 21:00" at bounding box center [950, 585] width 68 height 17
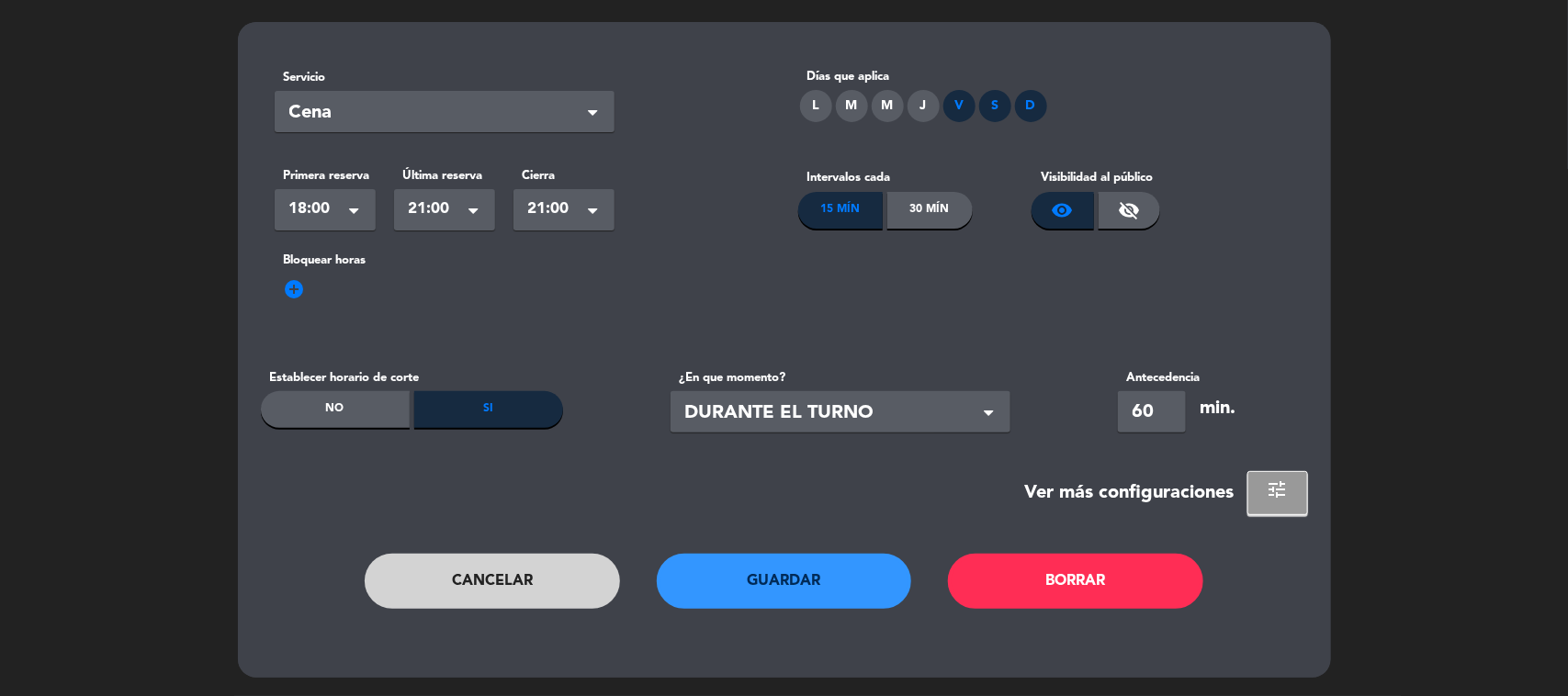
scroll to position [0, 0]
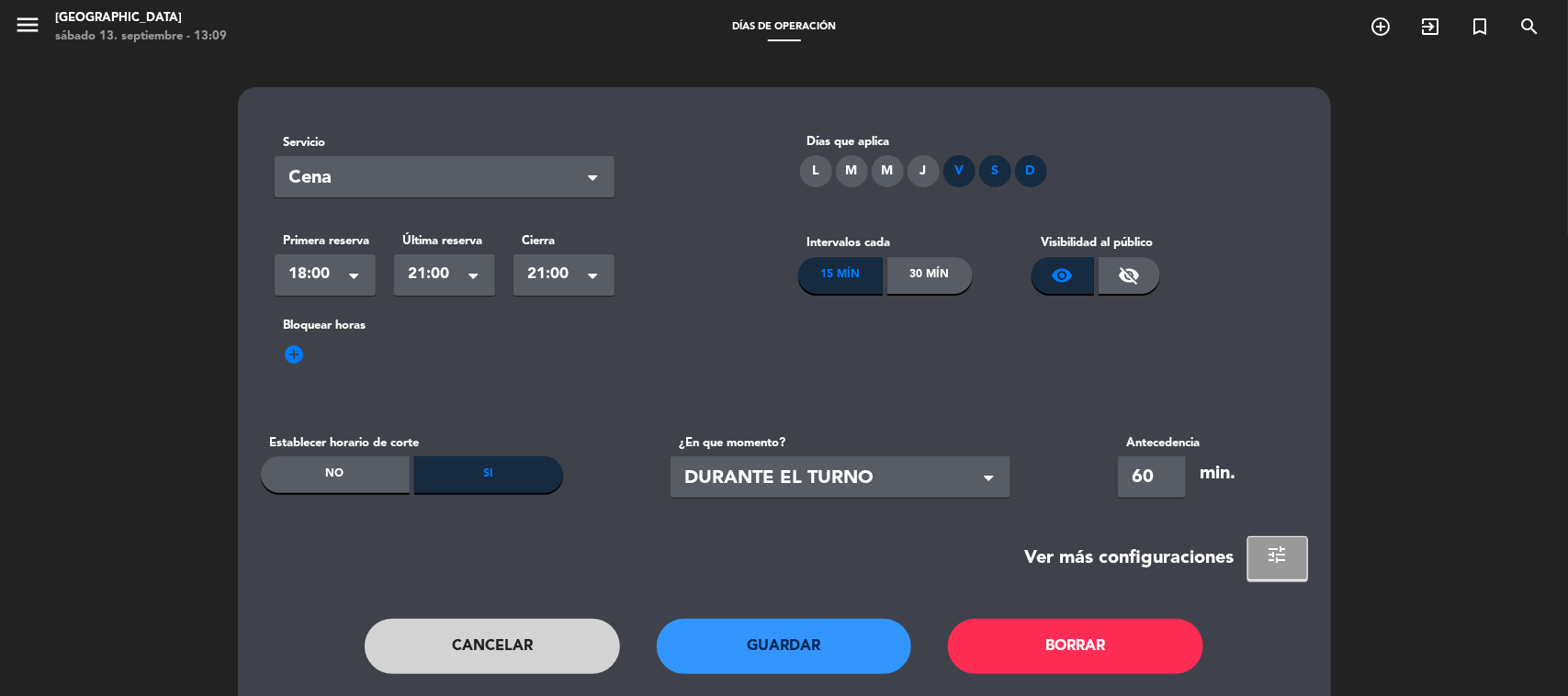
click at [473, 282] on span at bounding box center [473, 278] width 9 height 13
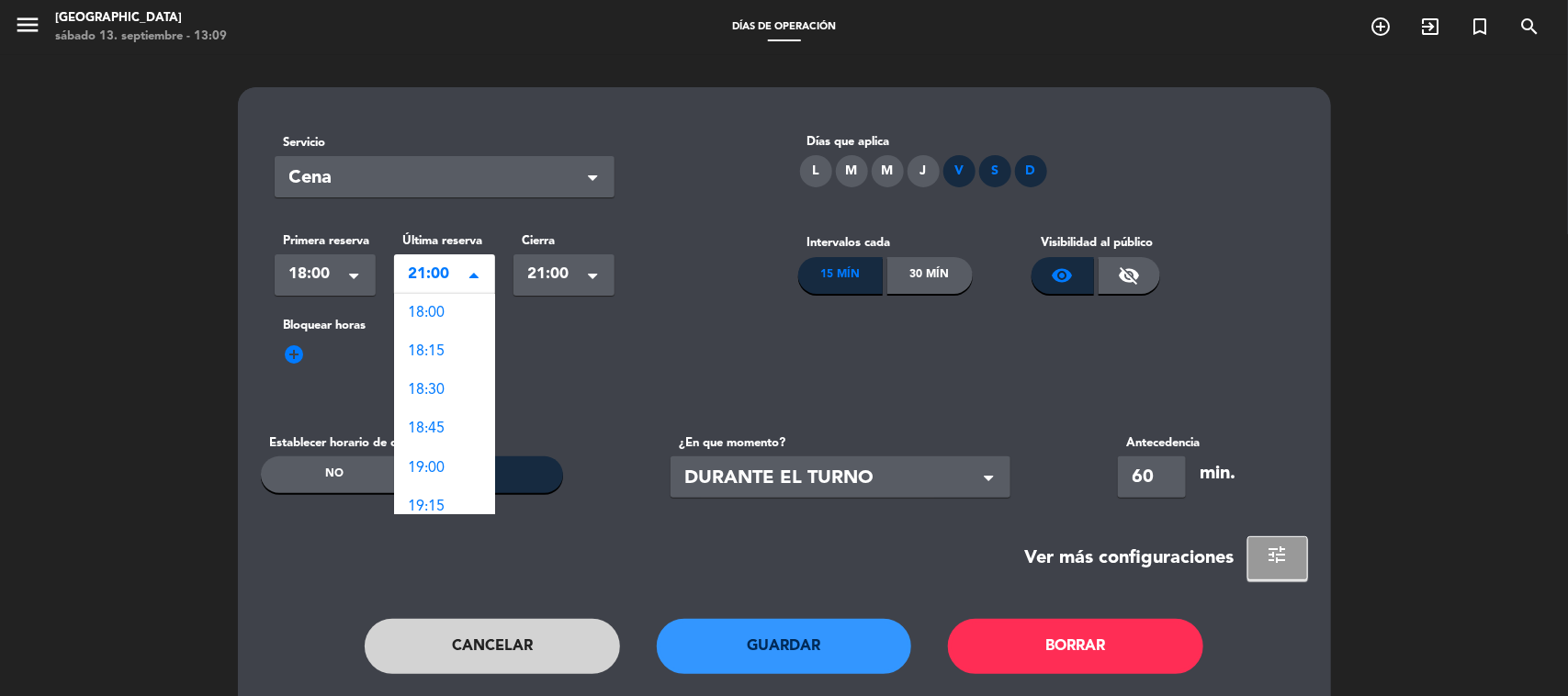
scroll to position [463, 0]
click at [443, 386] on span "21:30" at bounding box center [426, 390] width 37 height 15
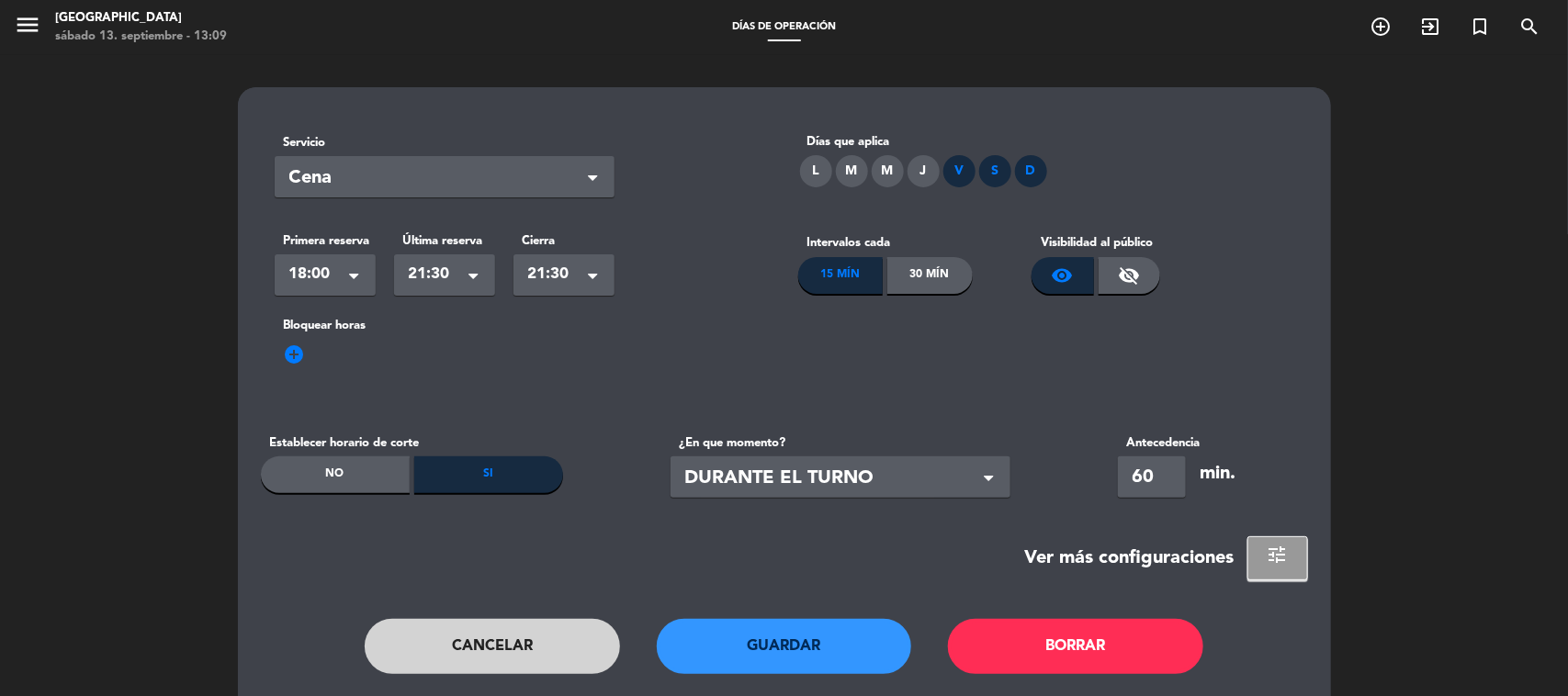
click at [589, 271] on span at bounding box center [598, 276] width 18 height 18
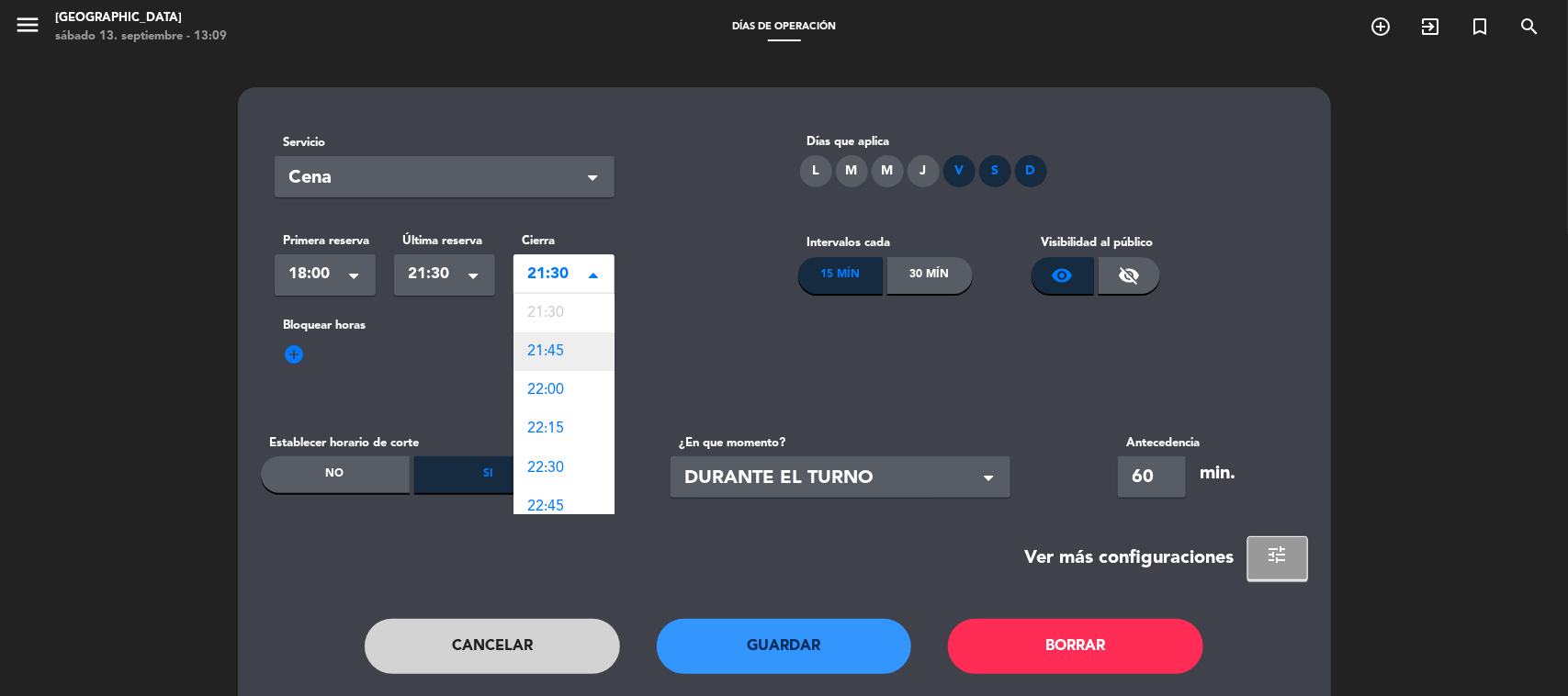
click at [558, 360] on div "21:45" at bounding box center [563, 351] width 101 height 39
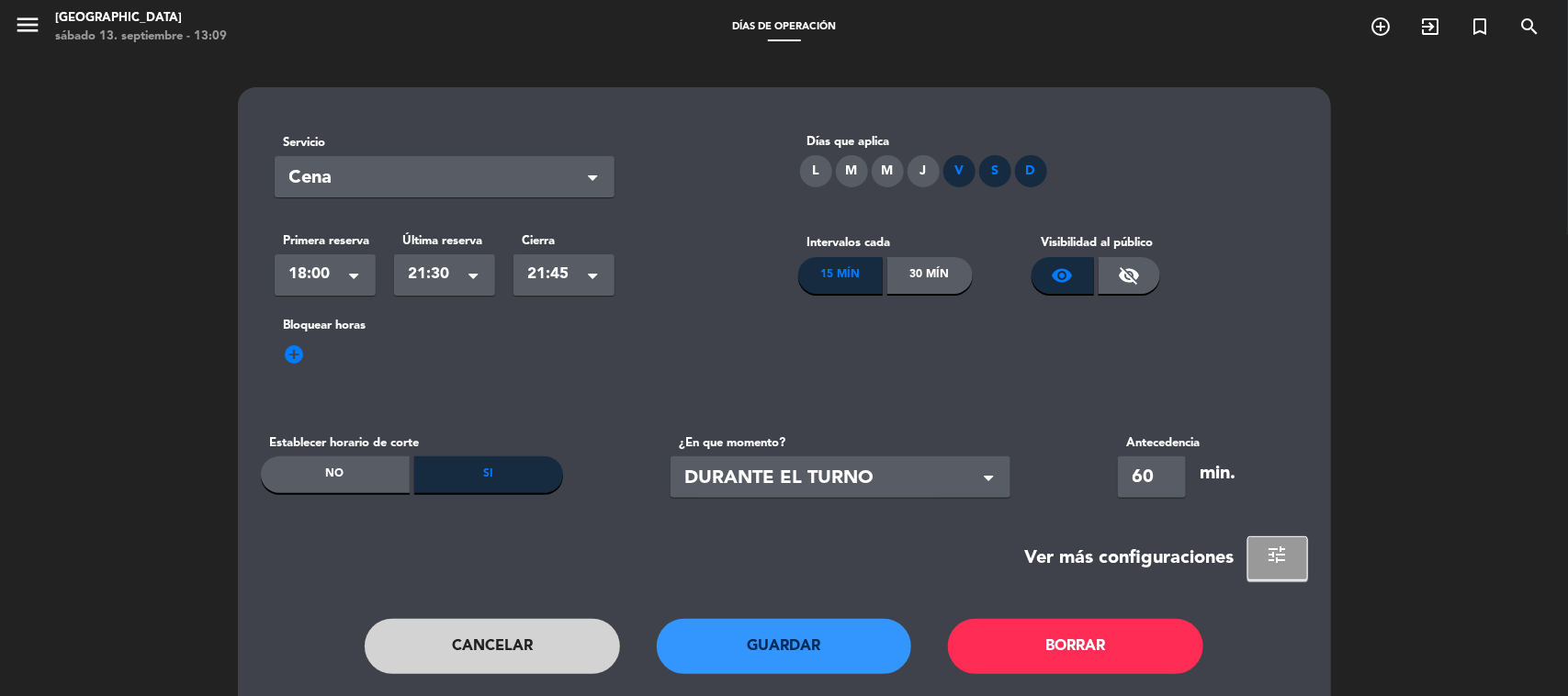
click at [885, 652] on button "Guardar" at bounding box center [785, 646] width 256 height 55
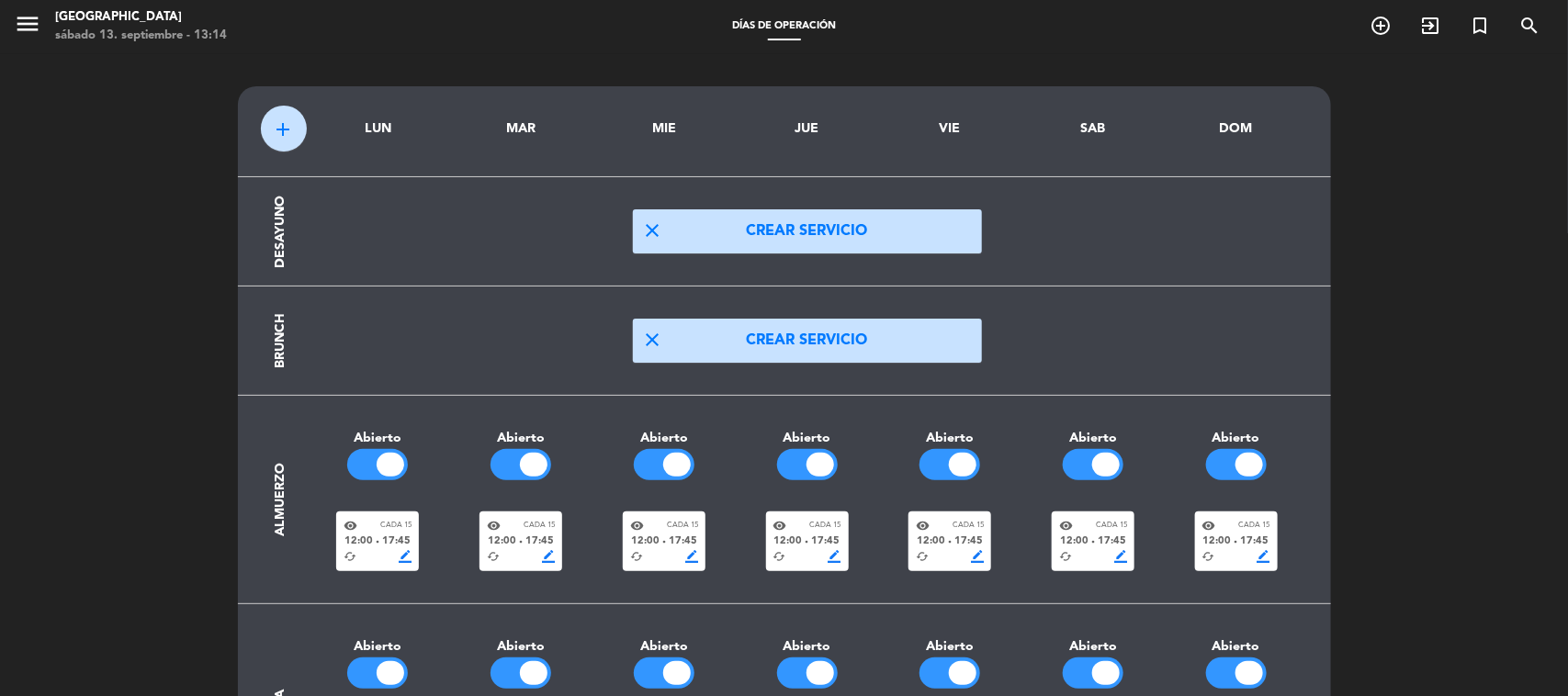
scroll to position [0, 0]
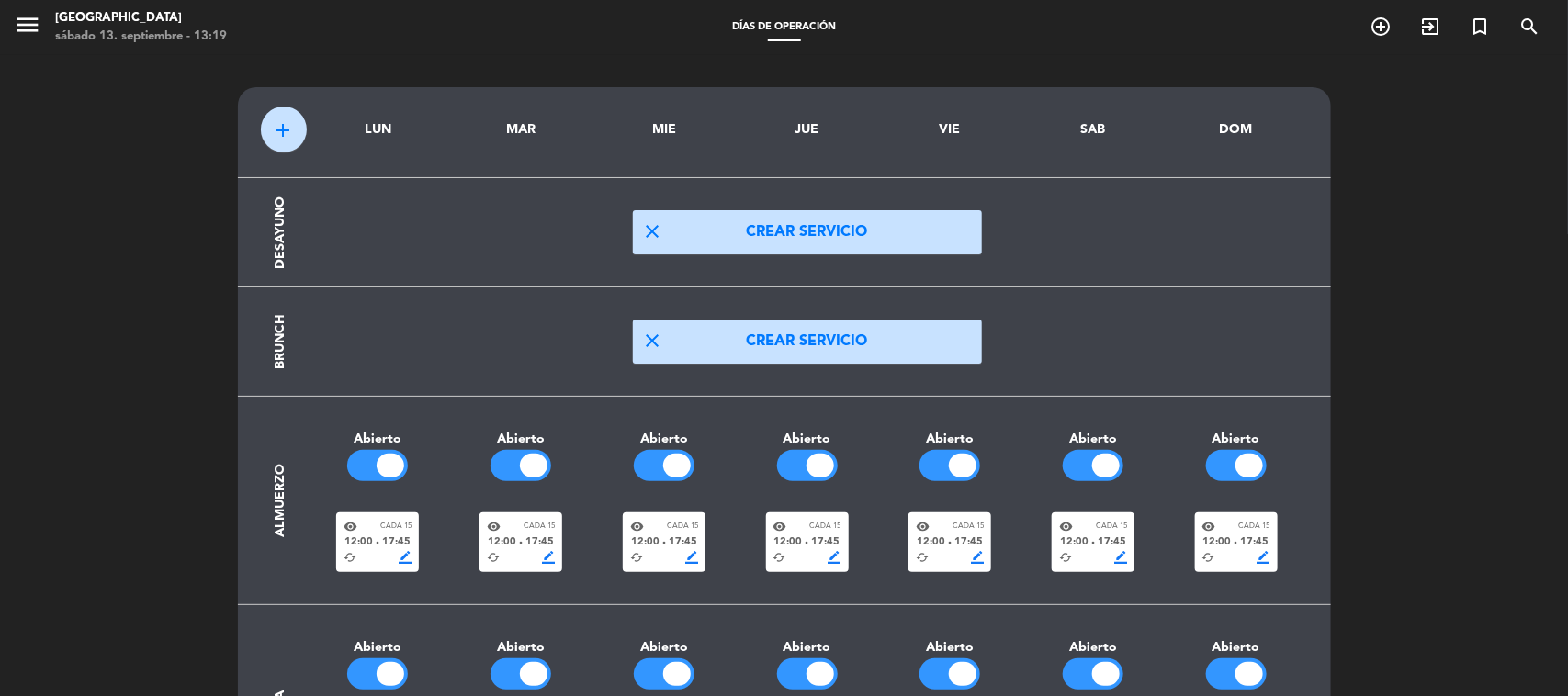
click at [860, 450] on div at bounding box center [807, 465] width 143 height 31
click at [26, 29] on icon "menu" at bounding box center [28, 25] width 28 height 28
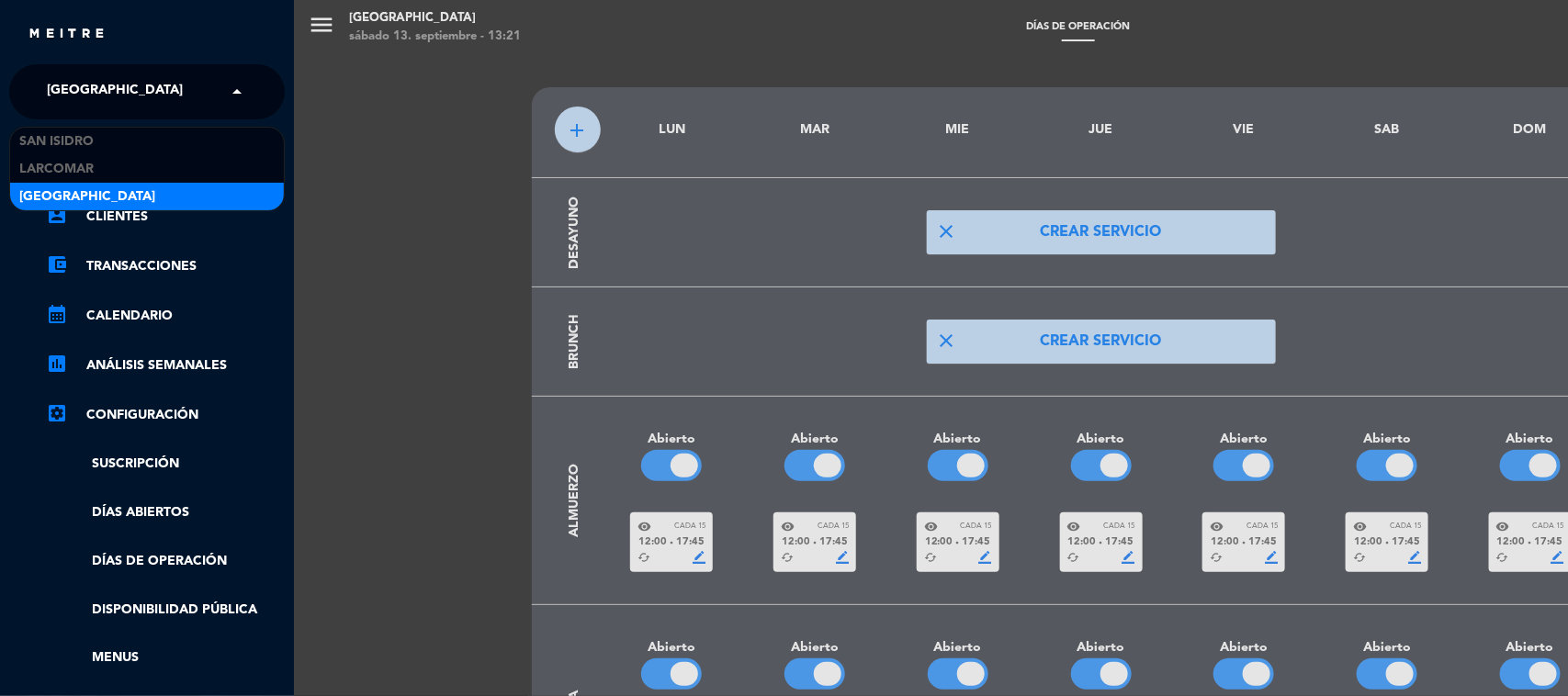
click at [166, 88] on div "× [GEOGRAPHIC_DATA]" at bounding box center [125, 92] width 171 height 39
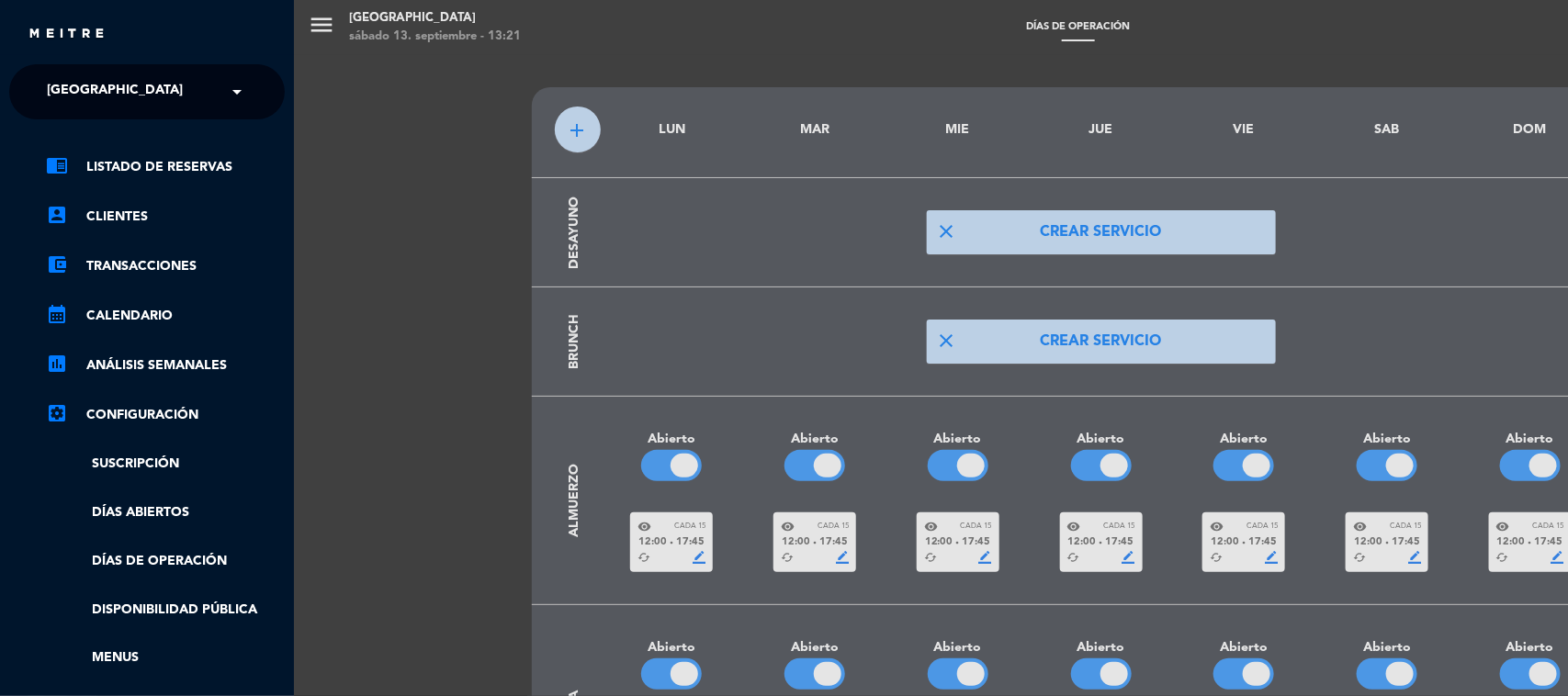
click at [690, 288] on div "menu Jockey Plaza [DATE] 13. septiembre - 13:21 Días de Operación add_circle_ou…" at bounding box center [1078, 348] width 1568 height 696
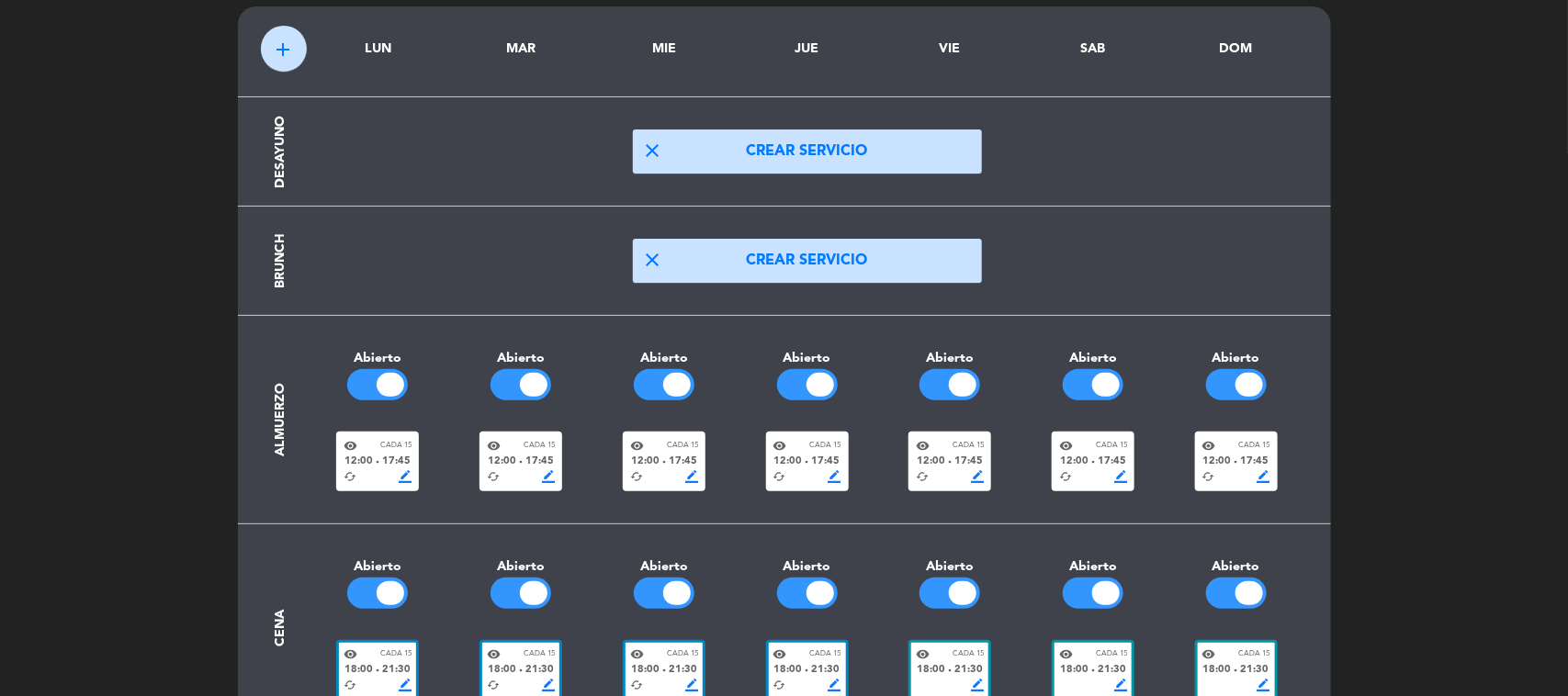
scroll to position [166, 0]
